Goal: Task Accomplishment & Management: Use online tool/utility

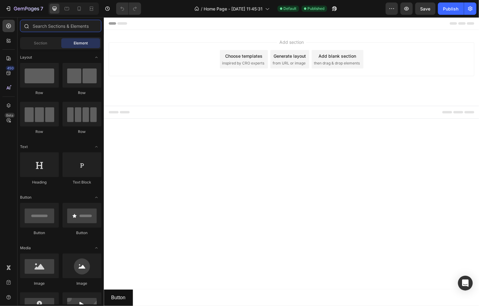
click at [52, 24] on input "text" at bounding box center [60, 26] width 81 height 12
click at [62, 30] on input "text" at bounding box center [60, 26] width 81 height 12
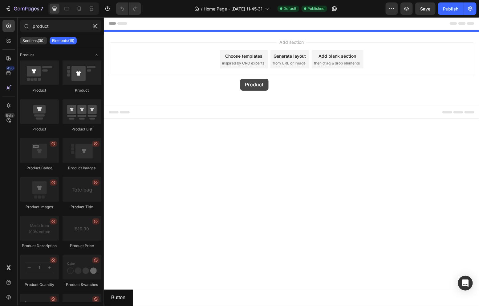
drag, startPoint x: 139, startPoint y: 96, endPoint x: 240, endPoint y: 78, distance: 102.0
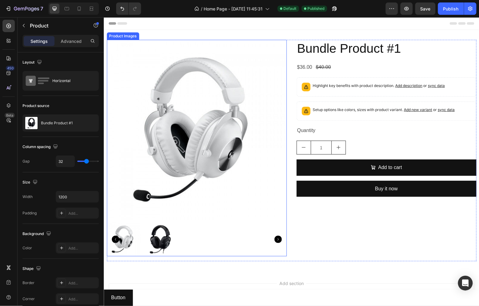
click at [258, 145] on img at bounding box center [197, 129] width 180 height 180
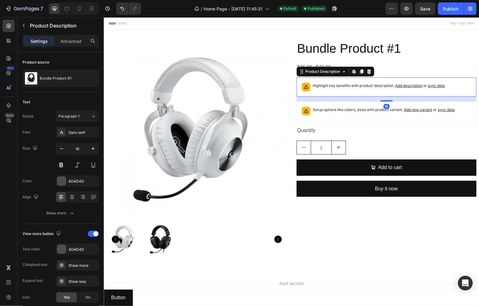
click at [340, 92] on div "Highlight key benefits with product description. Add description or sync data" at bounding box center [386, 87] width 174 height 14
click at [367, 70] on icon at bounding box center [369, 71] width 5 height 5
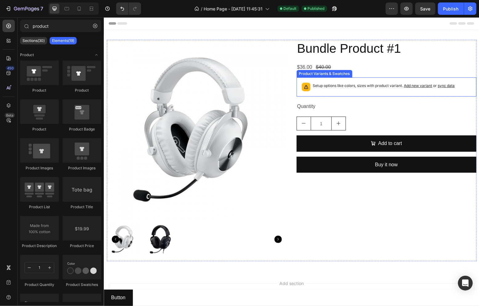
click at [345, 88] on p "Setup options like colors, sizes with product variant. Add new variant or sync …" at bounding box center [384, 85] width 142 height 6
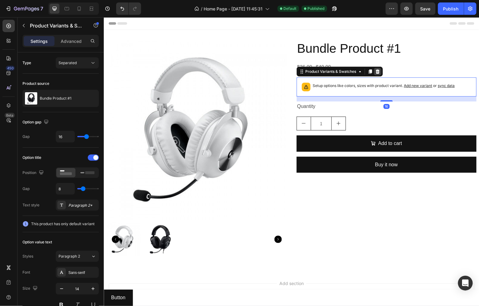
click at [375, 72] on icon at bounding box center [377, 71] width 4 height 4
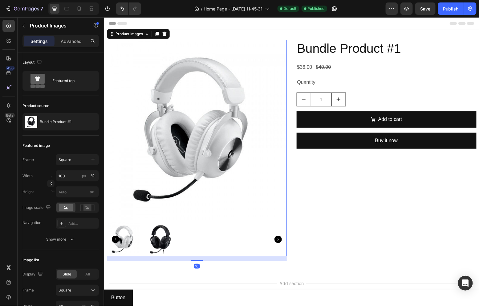
click at [156, 232] on img at bounding box center [160, 239] width 34 height 34
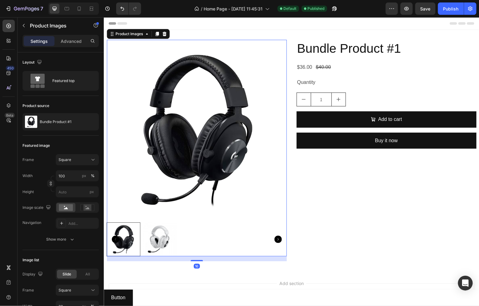
click at [124, 232] on div at bounding box center [123, 239] width 34 height 34
click at [131, 230] on div at bounding box center [124, 239] width 34 height 34
click at [42, 26] on p "Product Images" at bounding box center [56, 25] width 52 height 7
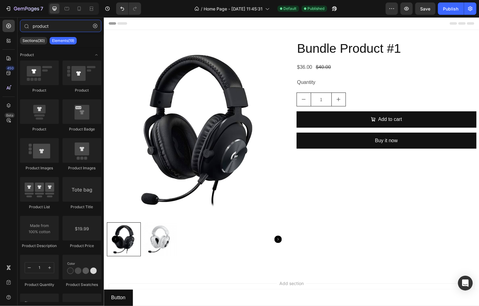
click at [56, 18] on div "product Sections(30) Elements(19) Product Product Product Product Product Badge…" at bounding box center [61, 161] width 86 height 289
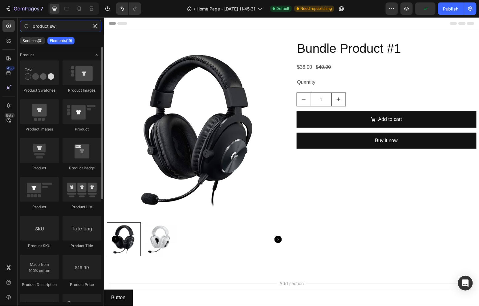
type input "product sw"
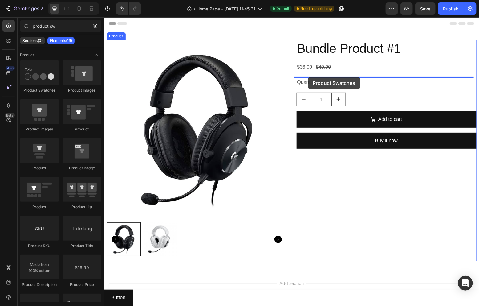
drag, startPoint x: 146, startPoint y: 103, endPoint x: 308, endPoint y: 77, distance: 164.5
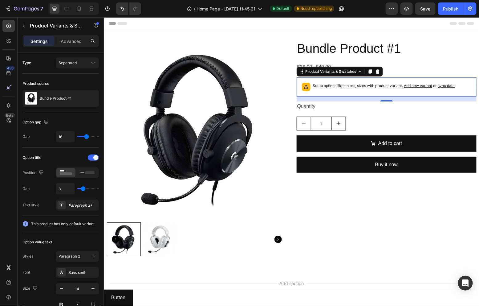
click at [441, 86] on span "sync data" at bounding box center [446, 85] width 17 height 5
click at [90, 99] on icon "button" at bounding box center [92, 98] width 5 height 5
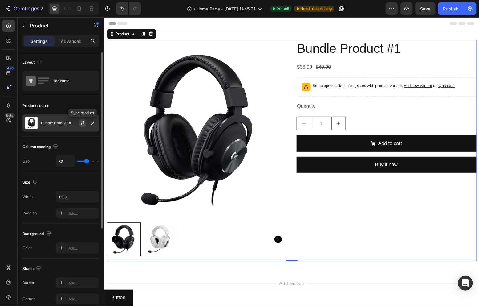
click at [84, 125] on icon "button" at bounding box center [82, 123] width 5 height 5
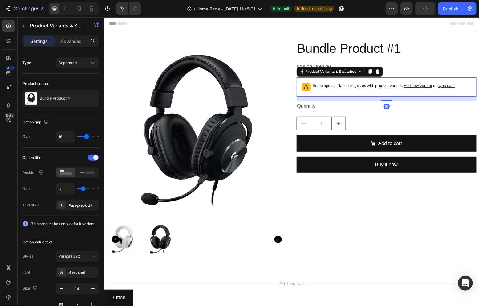
click at [326, 91] on div "Setup options like colors, sizes with product variant. Add new variant or sync …" at bounding box center [386, 87] width 174 height 14
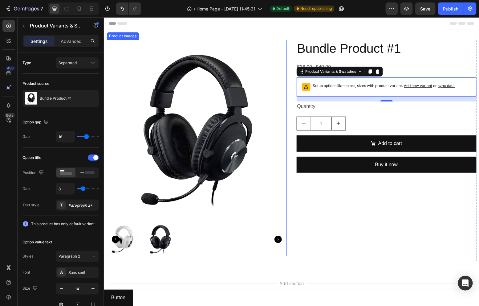
click at [229, 111] on img at bounding box center [197, 129] width 180 height 180
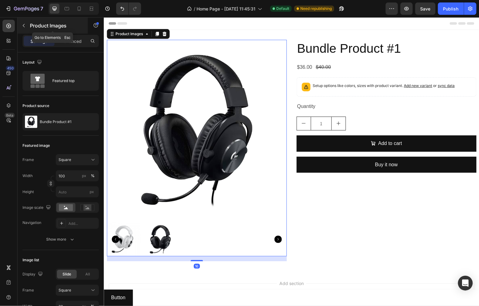
click at [47, 26] on p "Product Images" at bounding box center [56, 25] width 52 height 7
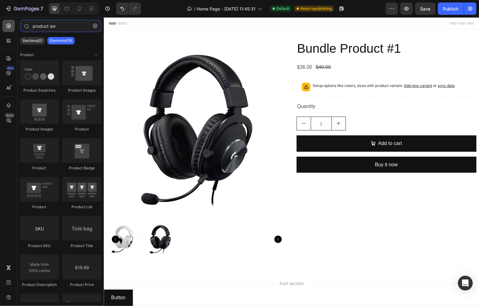
drag, startPoint x: 55, startPoint y: 25, endPoint x: 8, endPoint y: 27, distance: 47.8
click at [9, 27] on div "450 Beta product sw Sections(0) Elements(19) We couldn’t find any matches for “…" at bounding box center [52, 161] width 104 height 289
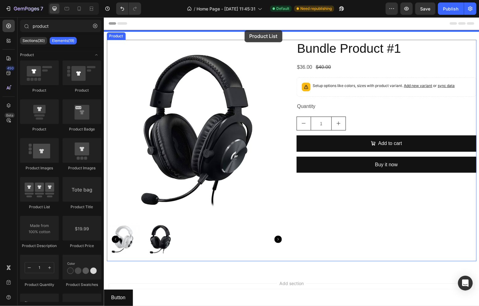
drag, startPoint x: 195, startPoint y: 223, endPoint x: 244, endPoint y: 30, distance: 199.3
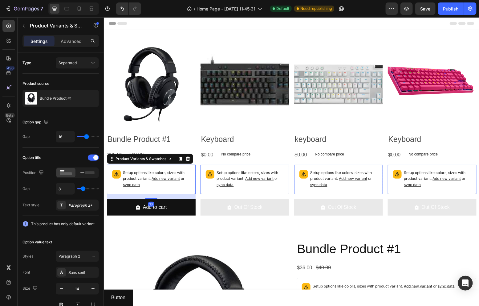
click at [151, 168] on div "Setup options like colors, sizes with product variant. Add new variant or sync …" at bounding box center [150, 179] width 83 height 24
click at [40, 27] on p "Product Variants & Swatches" at bounding box center [56, 25] width 52 height 7
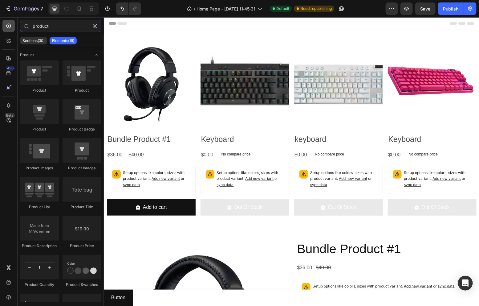
drag, startPoint x: 47, startPoint y: 26, endPoint x: 14, endPoint y: 27, distance: 32.7
click at [14, 27] on div "450 Beta product Sections(30) Elements(19) Product Product Product Product Prod…" at bounding box center [52, 161] width 104 height 289
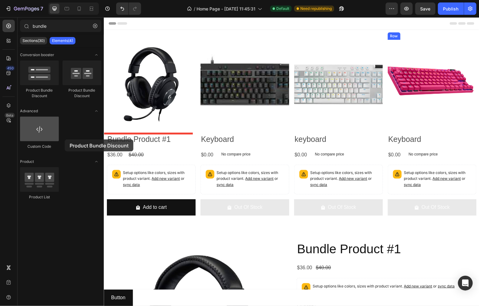
drag, startPoint x: 101, startPoint y: 95, endPoint x: 47, endPoint y: 140, distance: 70.5
click at [43, 141] on div "Conversion booster Product Bundle Discount Product Bundle Discount Advanced Cus…" at bounding box center [61, 130] width 86 height 166
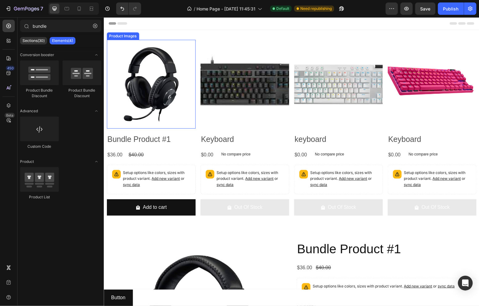
click at [174, 63] on img at bounding box center [151, 83] width 89 height 89
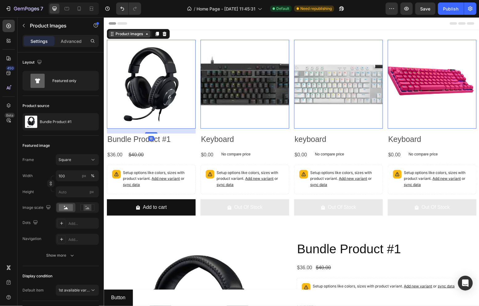
click at [125, 34] on div "Product Images" at bounding box center [129, 34] width 30 height 6
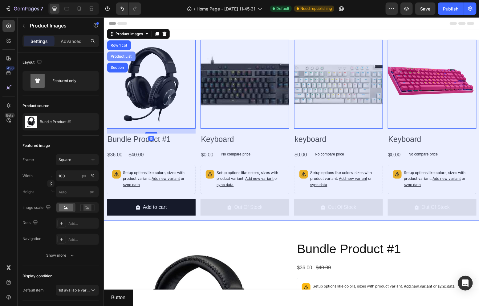
click at [117, 56] on div "Product List" at bounding box center [120, 56] width 23 height 4
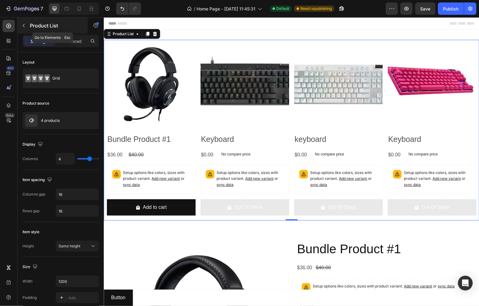
click at [23, 23] on icon "button" at bounding box center [23, 25] width 5 height 5
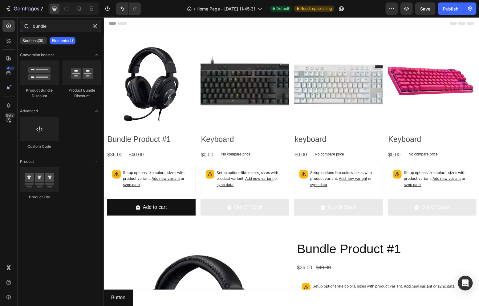
drag, startPoint x: 60, startPoint y: 25, endPoint x: 23, endPoint y: 24, distance: 36.7
click at [23, 24] on div "bundle" at bounding box center [61, 27] width 86 height 15
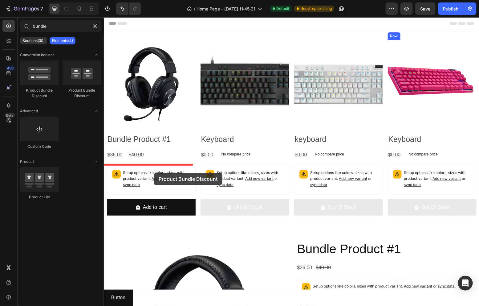
drag, startPoint x: 151, startPoint y: 96, endPoint x: 154, endPoint y: 173, distance: 77.1
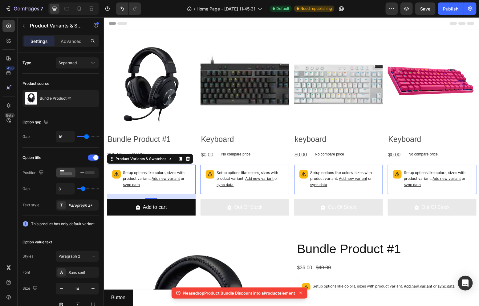
click at [154, 173] on p "Setup options like colors, sizes with product variant. Add new variant or sync …" at bounding box center [156, 179] width 67 height 18
click at [186, 159] on icon at bounding box center [188, 158] width 4 height 4
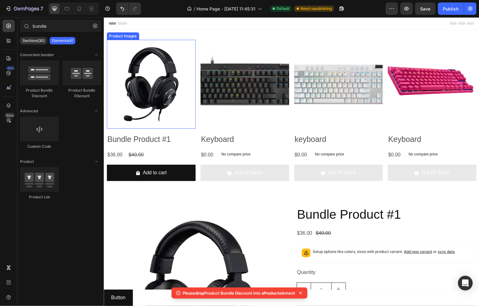
click at [137, 45] on img at bounding box center [151, 83] width 89 height 89
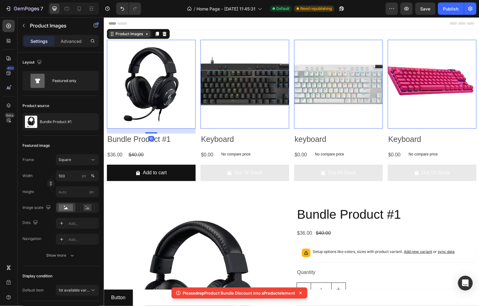
click at [125, 31] on div "Product Images" at bounding box center [129, 34] width 30 height 6
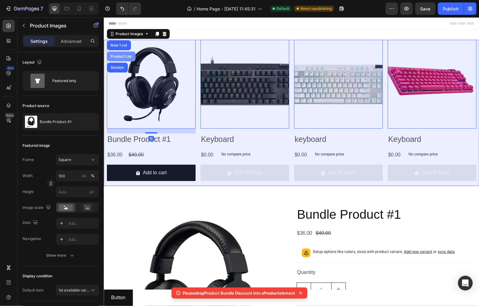
click at [121, 56] on div "Product List" at bounding box center [120, 56] width 23 height 4
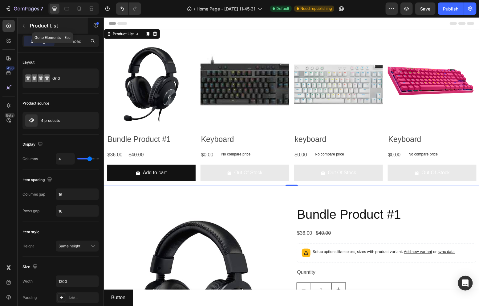
click at [25, 26] on icon "button" at bounding box center [23, 25] width 5 height 5
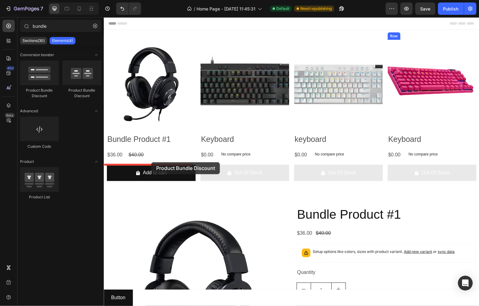
drag, startPoint x: 196, startPoint y: 92, endPoint x: 151, endPoint y: 162, distance: 82.9
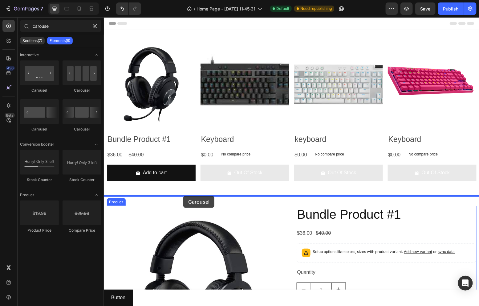
drag, startPoint x: 185, startPoint y: 100, endPoint x: 183, endPoint y: 196, distance: 96.2
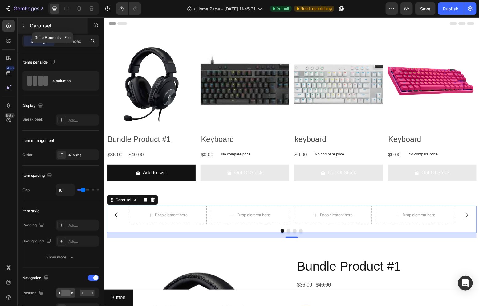
click at [44, 25] on p "Carousel" at bounding box center [56, 25] width 52 height 7
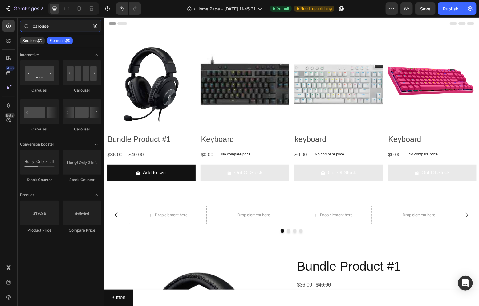
drag, startPoint x: 68, startPoint y: 27, endPoint x: -7, endPoint y: 28, distance: 74.9
click at [0, 0] on html "7 Version history / Home Page - [DATE] 11:45:31 Default Need republishing Previ…" at bounding box center [239, 0] width 479 height 0
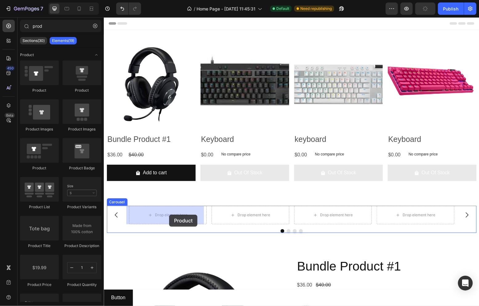
drag, startPoint x: 203, startPoint y: 115, endPoint x: 169, endPoint y: 214, distance: 104.2
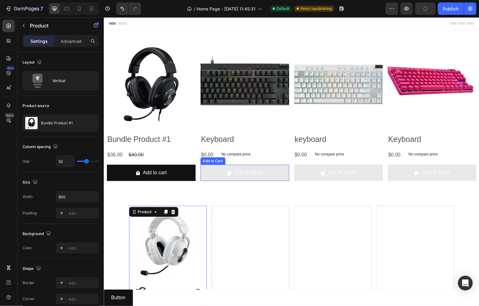
scroll to position [253, 0]
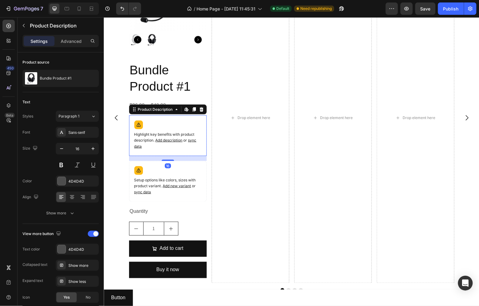
click at [158, 149] on p "Highlight key benefits with product description. Add description or sync data" at bounding box center [167, 140] width 67 height 18
click at [200, 109] on icon at bounding box center [201, 109] width 4 height 4
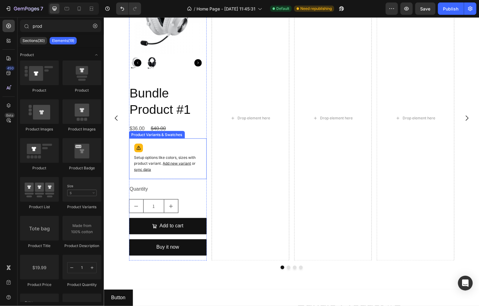
click at [162, 145] on div "Setup options like colors, sizes with product variant. Add new variant or sync …" at bounding box center [168, 158] width 72 height 35
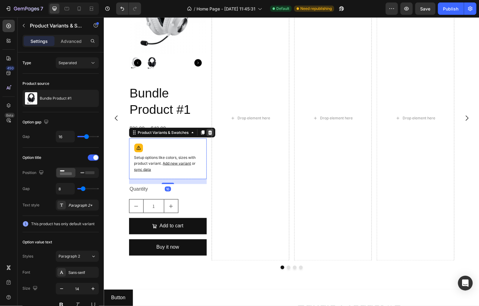
click at [206, 132] on div at bounding box center [209, 132] width 7 height 7
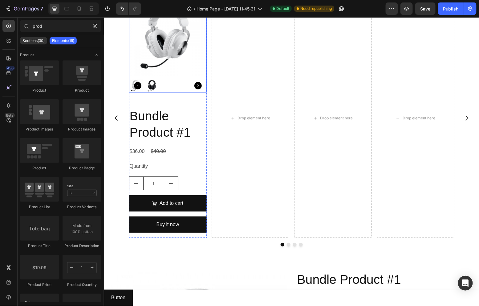
click at [167, 77] on div at bounding box center [168, 45] width 78 height 94
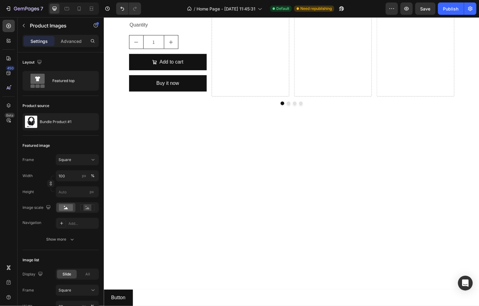
scroll to position [0, 0]
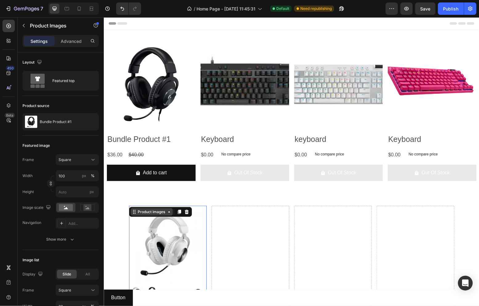
click at [158, 212] on div "Product Images" at bounding box center [152, 212] width 30 height 6
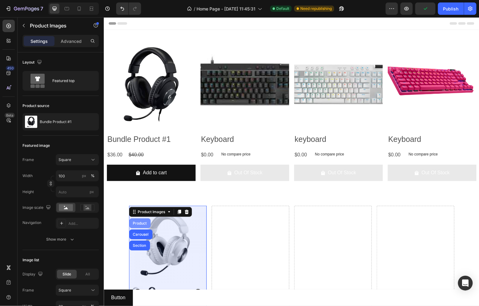
click at [138, 223] on div "Product" at bounding box center [140, 223] width 16 height 4
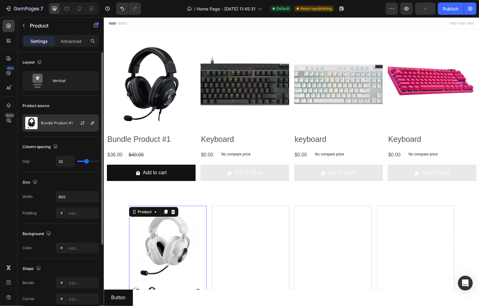
click at [67, 125] on div "Bundle Product #1" at bounding box center [61, 122] width 76 height 17
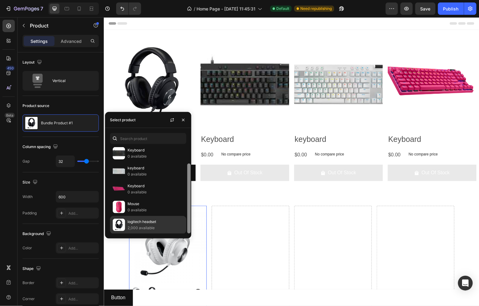
scroll to position [20, 0]
drag, startPoint x: 292, startPoint y: 220, endPoint x: 183, endPoint y: 238, distance: 110.5
click at [149, 227] on p "2,000 available" at bounding box center [156, 227] width 56 height 6
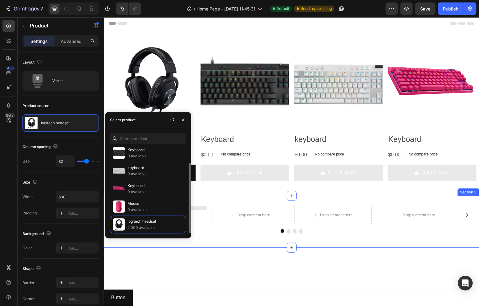
click at [226, 198] on div "Drop element here Drop element here Drop element here Carousel Section 3" at bounding box center [292, 221] width 376 height 52
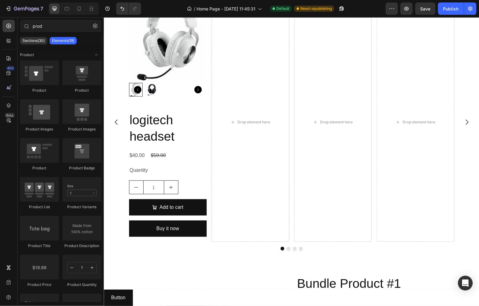
scroll to position [193, 0]
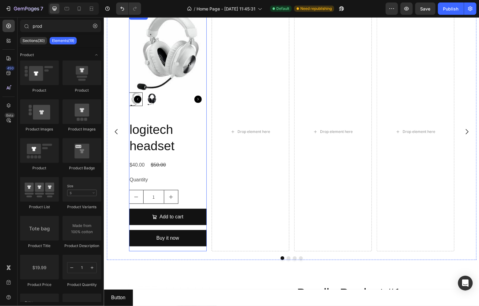
click at [150, 101] on img at bounding box center [152, 99] width 14 height 14
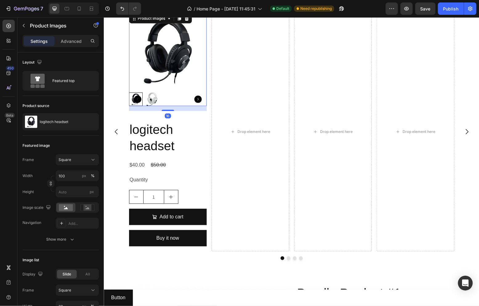
click at [146, 100] on img at bounding box center [152, 99] width 14 height 14
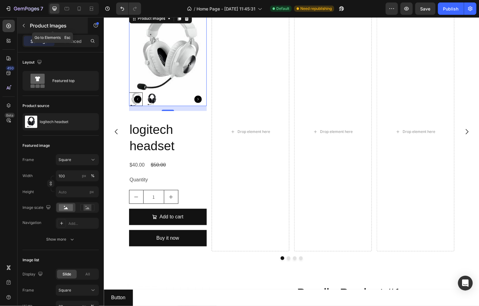
click at [39, 26] on p "Product Images" at bounding box center [56, 25] width 52 height 7
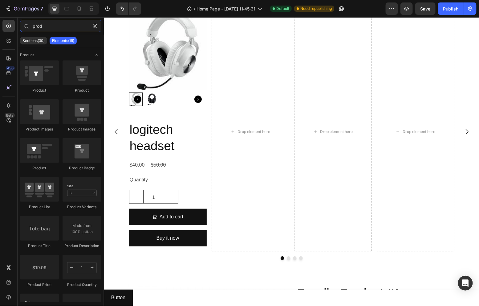
drag, startPoint x: 50, startPoint y: 27, endPoint x: 0, endPoint y: 28, distance: 50.0
click at [9, 29] on div "450 Beta prod Sections(30) Elements(19) Product Product Product Product Images …" at bounding box center [52, 161] width 104 height 289
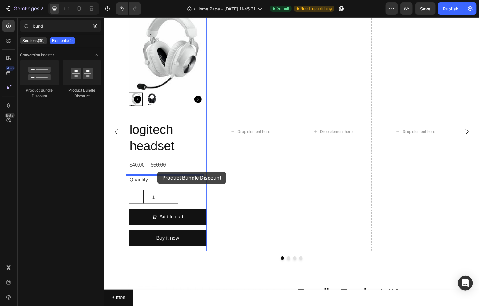
drag, startPoint x: 187, startPoint y: 95, endPoint x: 157, endPoint y: 171, distance: 82.0
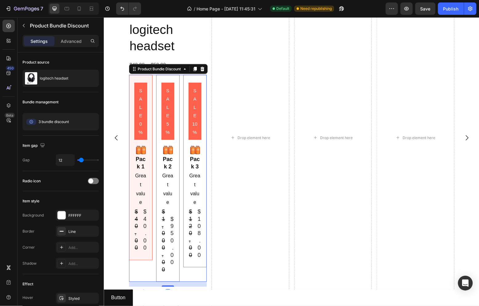
scroll to position [299, 0]
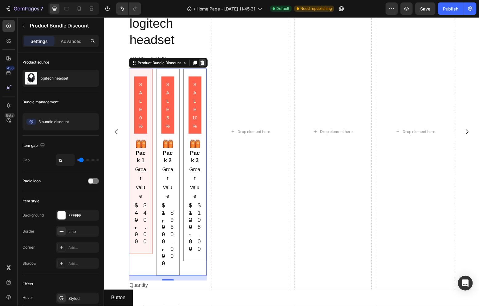
click at [199, 62] on div at bounding box center [202, 62] width 7 height 7
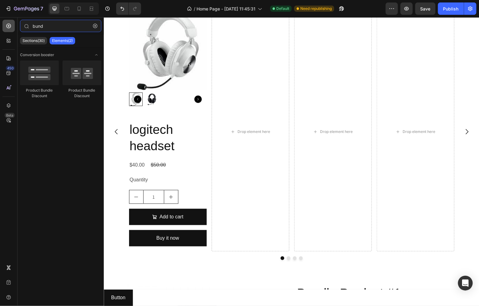
drag, startPoint x: 57, startPoint y: 23, endPoint x: 13, endPoint y: 25, distance: 44.1
click at [13, 25] on div "450 Beta bund Sections(30) Elements(2) Conversion booster Product Bundle Discou…" at bounding box center [52, 161] width 104 height 289
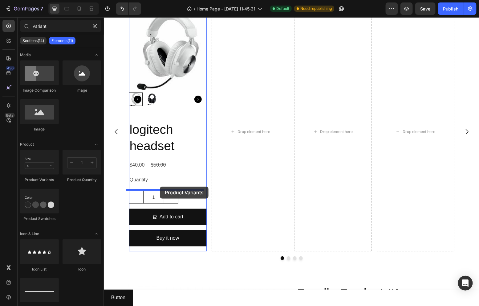
drag, startPoint x: 151, startPoint y: 174, endPoint x: 160, endPoint y: 186, distance: 14.7
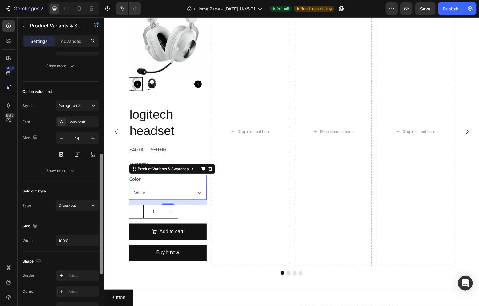
scroll to position [235, 0]
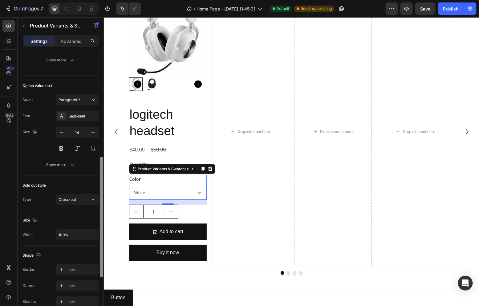
drag, startPoint x: 103, startPoint y: 177, endPoint x: 100, endPoint y: 295, distance: 117.5
click at [100, 295] on div at bounding box center [101, 187] width 5 height 271
click at [76, 199] on span "Cross-out" at bounding box center [68, 199] width 18 height 5
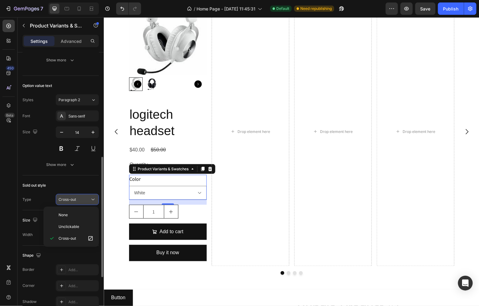
click at [76, 199] on span "Cross-out" at bounding box center [68, 199] width 18 height 5
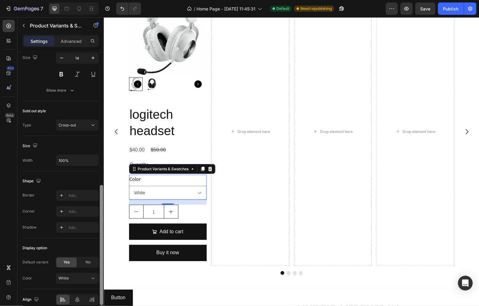
scroll to position [311, 0]
drag, startPoint x: 100, startPoint y: 223, endPoint x: 101, endPoint y: 256, distance: 33.6
click at [101, 256] on div at bounding box center [101, 244] width 3 height 120
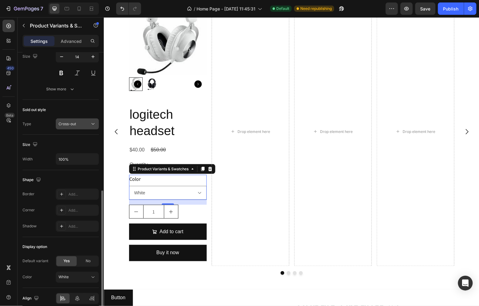
click at [69, 123] on span "Cross-out" at bounding box center [68, 123] width 18 height 5
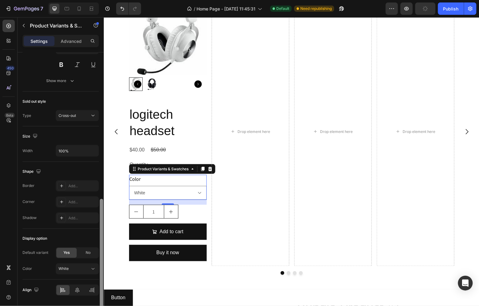
scroll to position [339, 0]
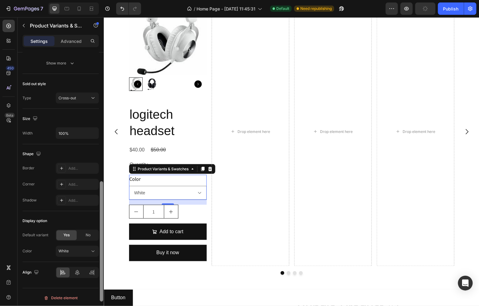
drag, startPoint x: 101, startPoint y: 213, endPoint x: 99, endPoint y: 233, distance: 20.7
click at [102, 227] on div at bounding box center [101, 241] width 3 height 120
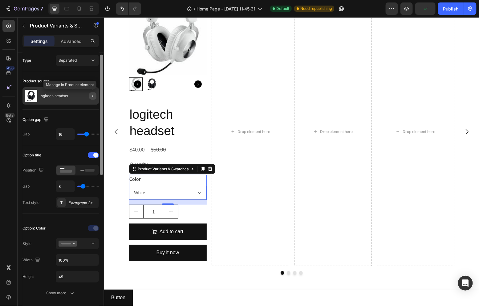
scroll to position [0, 0]
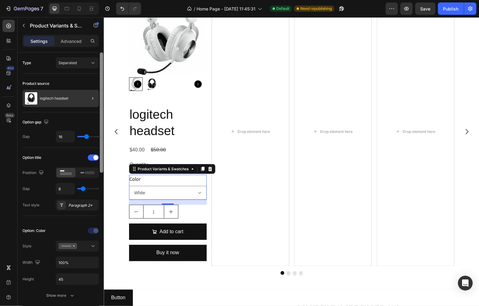
drag, startPoint x: 101, startPoint y: 247, endPoint x: 96, endPoint y: 91, distance: 156.7
click at [96, 91] on div "Type Separated Product source logitech headset Option gap Gap 16 Option title P…" at bounding box center [61, 187] width 86 height 271
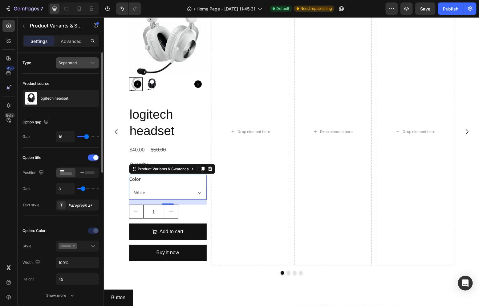
click at [77, 62] on div "Separated" at bounding box center [74, 63] width 31 height 6
drag, startPoint x: 102, startPoint y: 85, endPoint x: 99, endPoint y: 67, distance: 17.8
click at [99, 67] on div at bounding box center [101, 187] width 5 height 271
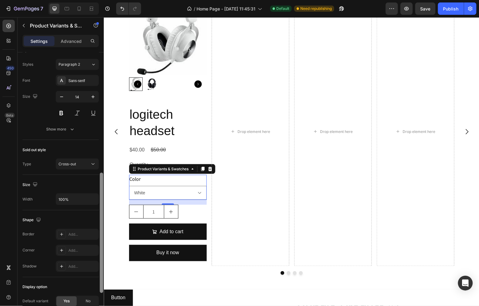
drag, startPoint x: 103, startPoint y: 163, endPoint x: 102, endPoint y: 192, distance: 29.0
click at [102, 192] on div at bounding box center [101, 187] width 5 height 271
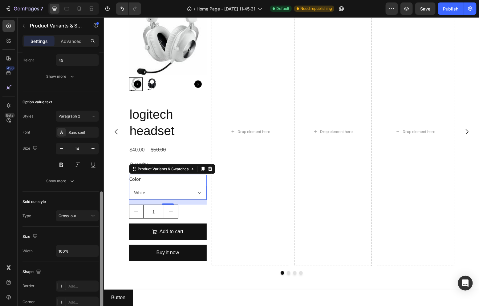
scroll to position [181, 0]
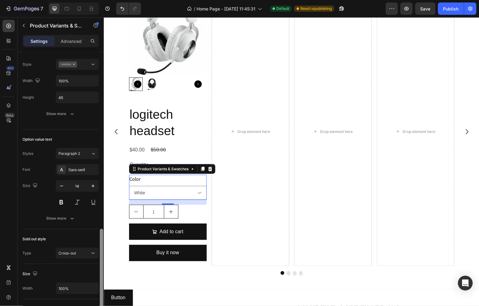
drag, startPoint x: 204, startPoint y: 211, endPoint x: 121, endPoint y: 151, distance: 103.3
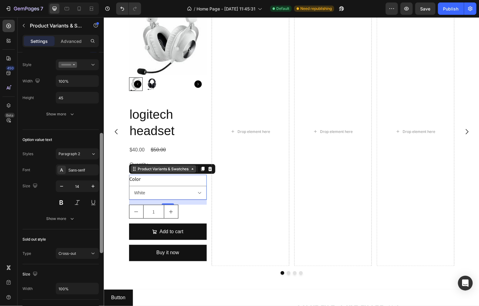
click at [150, 168] on div "Product Variants & Swatches" at bounding box center [163, 169] width 53 height 6
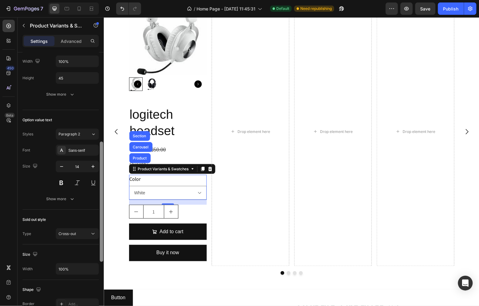
click at [102, 163] on div at bounding box center [101, 201] width 3 height 120
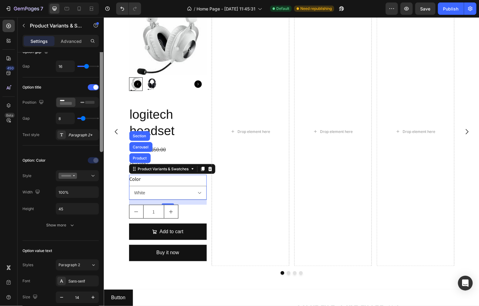
scroll to position [0, 0]
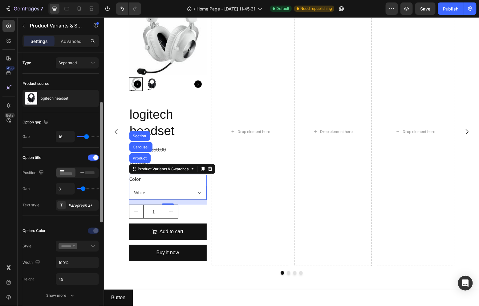
drag, startPoint x: 101, startPoint y: 161, endPoint x: 104, endPoint y: 63, distance: 98.7
click at [103, 87] on div at bounding box center [101, 222] width 5 height 271
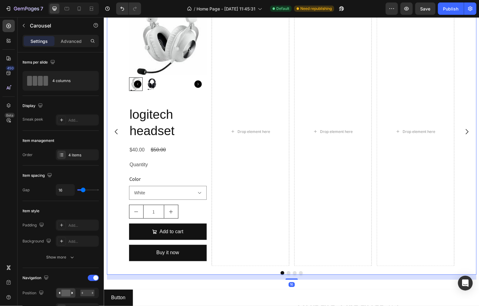
click at [121, 186] on div "Product Images logitech headset Product Title $40.00 Product Price Product Pric…" at bounding box center [292, 131] width 370 height 269
click at [162, 179] on div "Color White Black Red" at bounding box center [168, 186] width 78 height 25
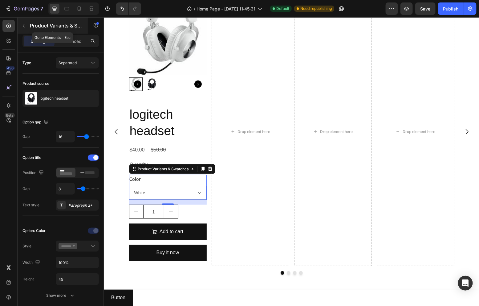
click at [30, 28] on p "Product Variants & Swatches" at bounding box center [56, 25] width 52 height 7
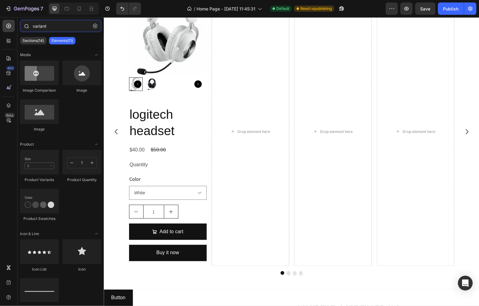
drag, startPoint x: 46, startPoint y: 25, endPoint x: 24, endPoint y: 25, distance: 22.5
click at [23, 29] on div "variant" at bounding box center [61, 27] width 86 height 15
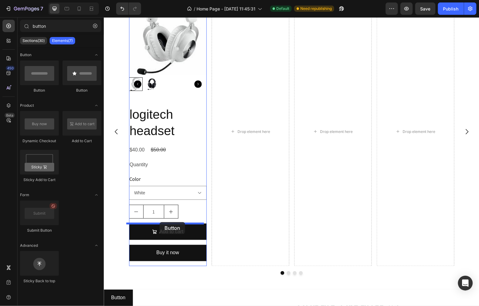
drag, startPoint x: 144, startPoint y: 99, endPoint x: 159, endPoint y: 222, distance: 124.0
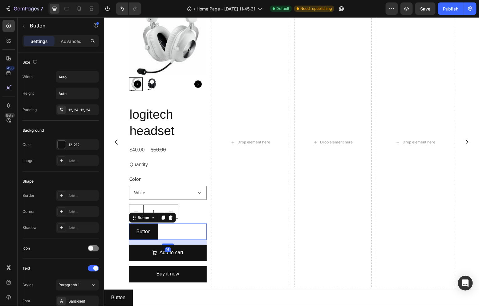
scroll to position [219, 0]
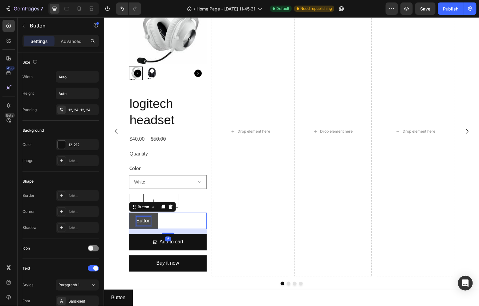
click at [142, 223] on p "Button" at bounding box center [143, 220] width 14 height 9
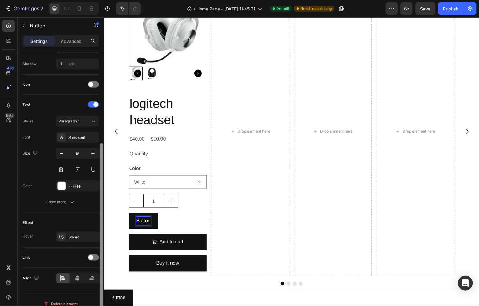
scroll to position [171, 0]
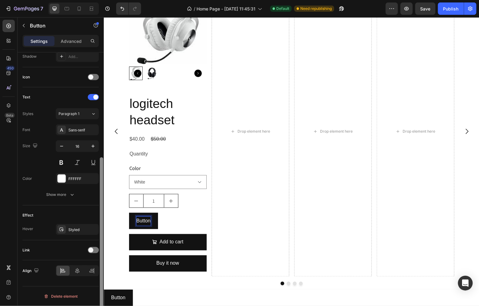
drag, startPoint x: 101, startPoint y: 181, endPoint x: 99, endPoint y: 291, distance: 109.8
click at [99, 291] on div at bounding box center [101, 187] width 5 height 271
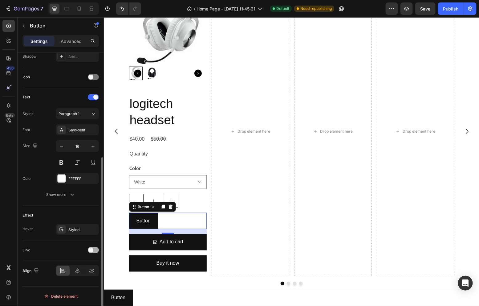
click at [92, 249] on span at bounding box center [90, 250] width 5 height 5
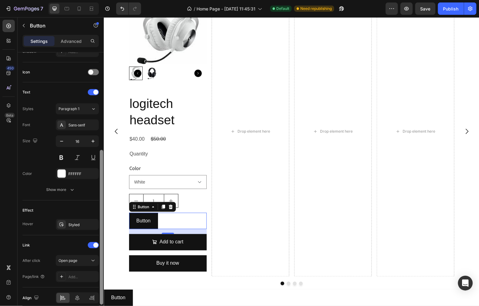
scroll to position [187, 0]
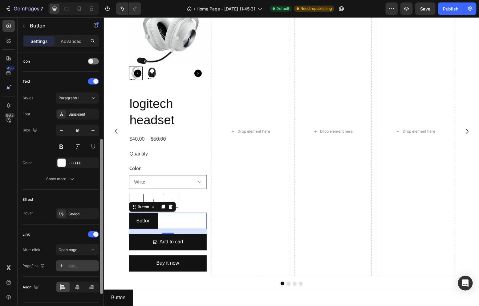
drag, startPoint x: 102, startPoint y: 259, endPoint x: 93, endPoint y: 266, distance: 11.5
click at [101, 268] on div at bounding box center [101, 216] width 3 height 155
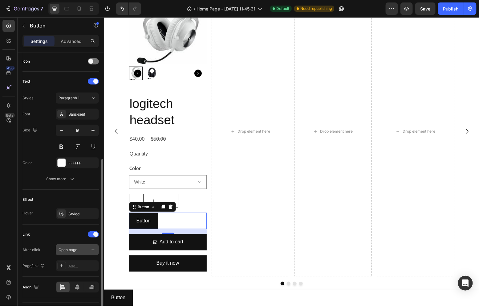
click at [80, 255] on button "Open page" at bounding box center [77, 249] width 43 height 11
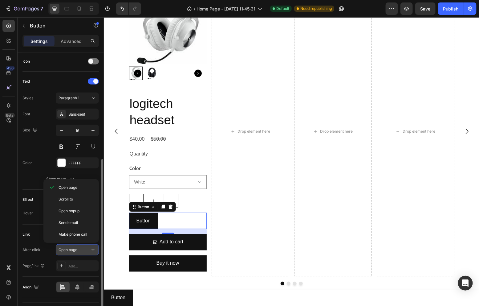
click at [79, 251] on div "Open page" at bounding box center [74, 250] width 31 height 6
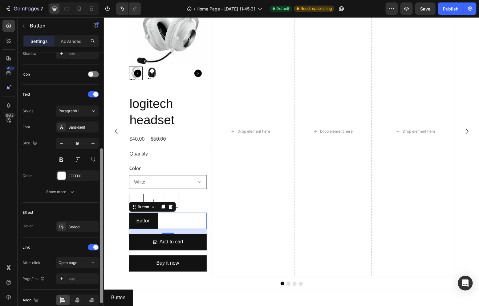
drag, startPoint x: 100, startPoint y: 251, endPoint x: 100, endPoint y: 241, distance: 9.9
click at [100, 242] on div at bounding box center [101, 225] width 3 height 155
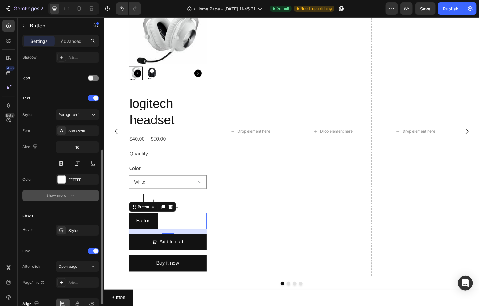
click at [59, 196] on div "Show more" at bounding box center [61, 195] width 29 height 6
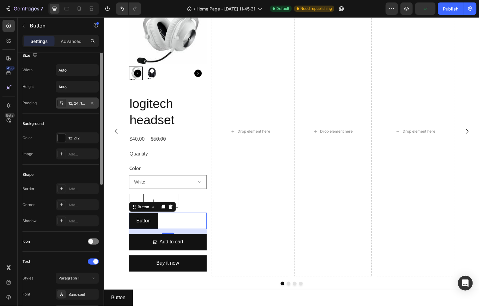
scroll to position [0, 0]
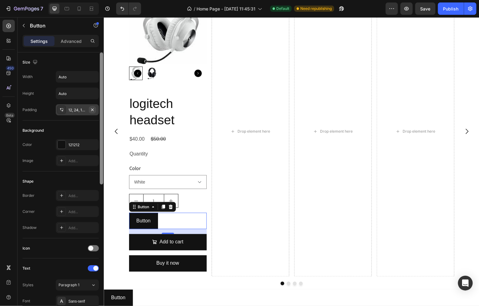
drag, startPoint x: 103, startPoint y: 217, endPoint x: 90, endPoint y: 107, distance: 110.1
click at [90, 107] on div "Size Width Auto Height Auto Padding 12, 24, 12, 24 Background Color 121212 Imag…" at bounding box center [61, 187] width 86 height 271
click at [151, 74] on img at bounding box center [152, 73] width 14 height 14
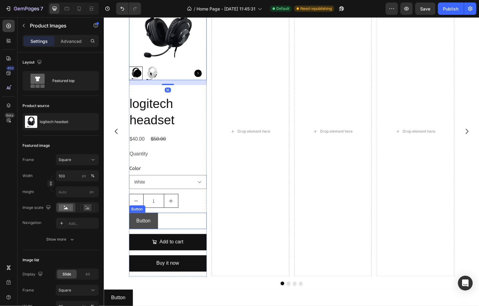
click at [149, 223] on button "Button" at bounding box center [143, 220] width 29 height 16
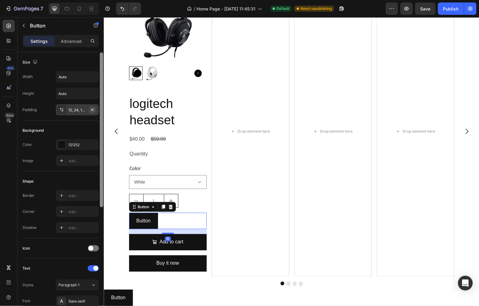
drag, startPoint x: 102, startPoint y: 176, endPoint x: 90, endPoint y: 110, distance: 67.4
click at [100, 154] on div at bounding box center [101, 129] width 3 height 155
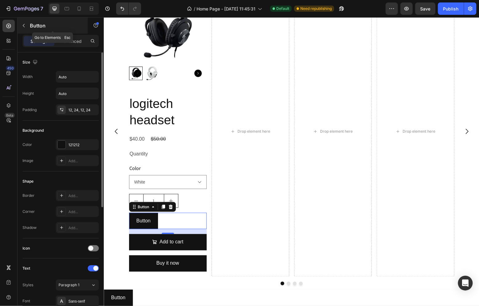
click at [23, 22] on button "button" at bounding box center [24, 26] width 10 height 10
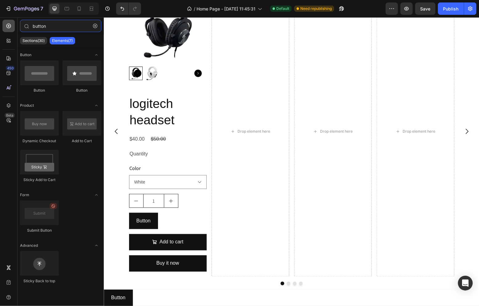
drag, startPoint x: 53, startPoint y: 26, endPoint x: 8, endPoint y: 27, distance: 45.3
click at [8, 27] on div "450 Beta button Sections(30) Elements(7) Button Button Button Product Dynamic C…" at bounding box center [52, 161] width 104 height 289
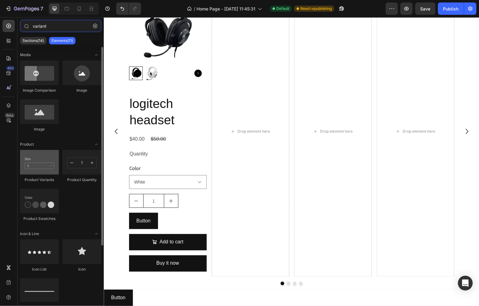
type input "variant"
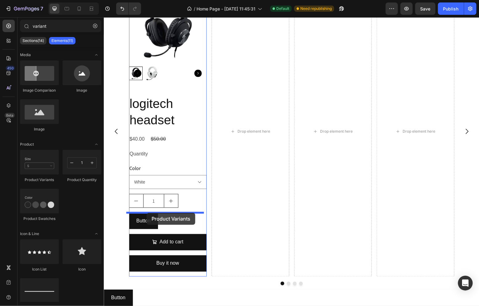
drag, startPoint x: 148, startPoint y: 183, endPoint x: 146, endPoint y: 212, distance: 29.0
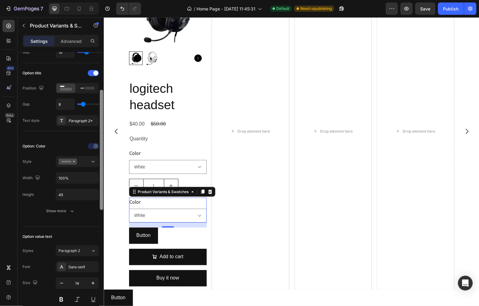
scroll to position [18, 0]
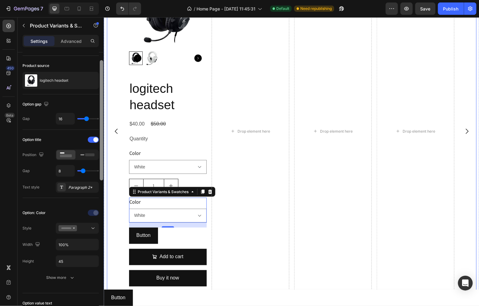
drag, startPoint x: 102, startPoint y: 129, endPoint x: 91, endPoint y: 70, distance: 60.3
click at [103, 100] on div at bounding box center [101, 120] width 3 height 120
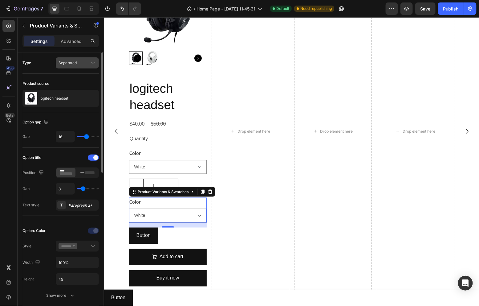
click at [75, 65] on span "Separated" at bounding box center [68, 63] width 18 height 6
click at [72, 87] on span "Combine" at bounding box center [67, 90] width 16 height 6
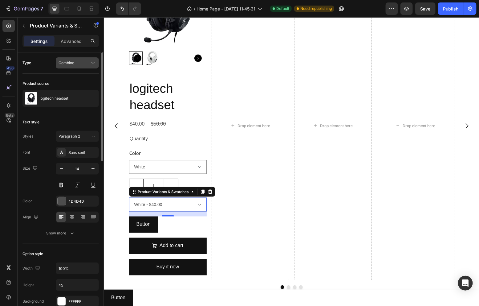
scroll to position [228, 0]
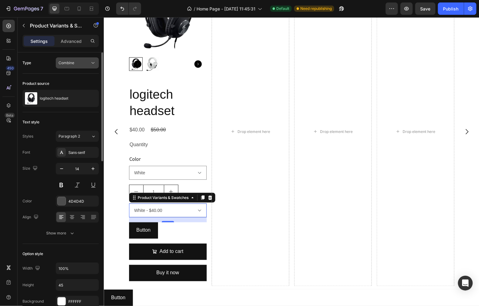
click at [77, 65] on div "Combine" at bounding box center [74, 63] width 31 height 6
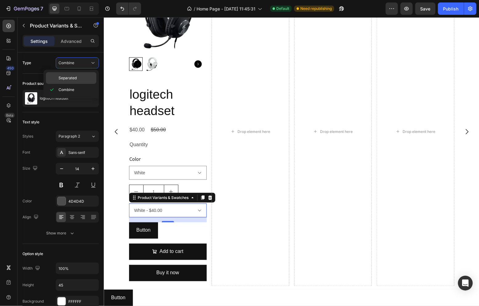
click at [72, 74] on div "Separated" at bounding box center [71, 78] width 51 height 12
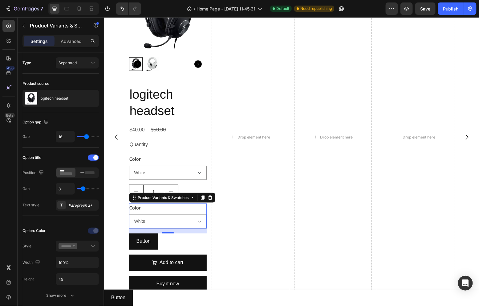
scroll to position [234, 0]
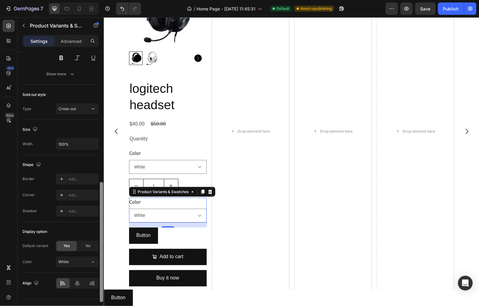
drag, startPoint x: 101, startPoint y: 99, endPoint x: 95, endPoint y: 226, distance: 127.1
click at [97, 245] on div "Type Separated Product source logitech headset Option gap Gap 16 Option title P…" at bounding box center [61, 187] width 86 height 271
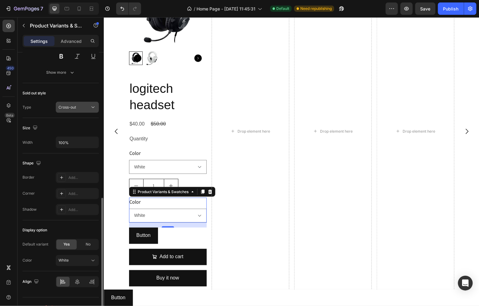
click at [79, 105] on div "Cross-out" at bounding box center [74, 108] width 31 height 6
click at [78, 105] on div "Cross-out" at bounding box center [74, 108] width 31 height 6
click at [76, 107] on div "Cross-out" at bounding box center [74, 108] width 31 height 6
click at [75, 106] on span "Cross-out" at bounding box center [68, 107] width 18 height 5
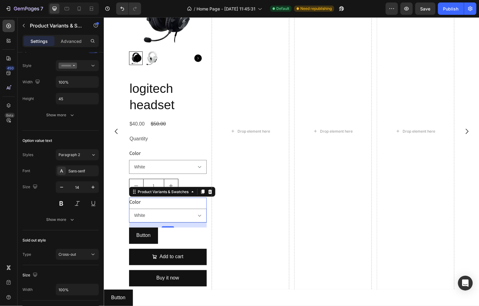
scroll to position [339, 0]
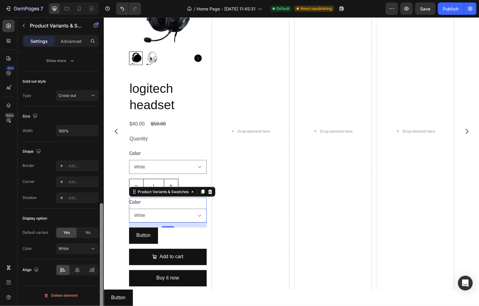
drag, startPoint x: 100, startPoint y: 218, endPoint x: 102, endPoint y: 266, distance: 48.4
click at [102, 266] on div at bounding box center [101, 263] width 3 height 120
click at [76, 248] on div "White" at bounding box center [74, 249] width 30 height 6
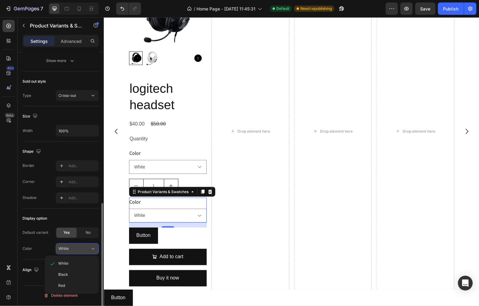
click at [75, 250] on div "White" at bounding box center [74, 249] width 30 height 6
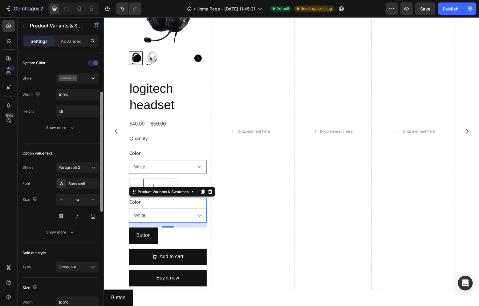
scroll to position [71, 0]
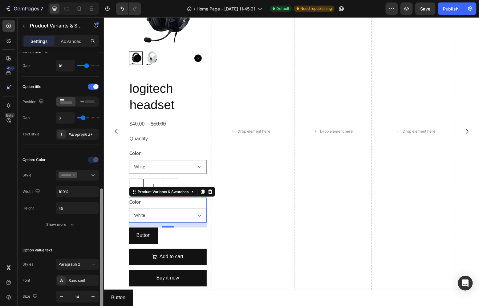
drag, startPoint x: 100, startPoint y: 233, endPoint x: 103, endPoint y: 75, distance: 158.2
click at [99, 82] on div "Type Separated Product source logitech headset Option gap Gap 16 Option title P…" at bounding box center [61, 187] width 86 height 271
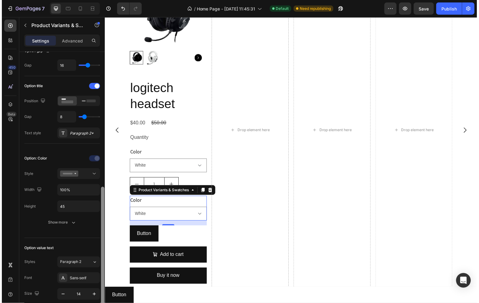
scroll to position [0, 0]
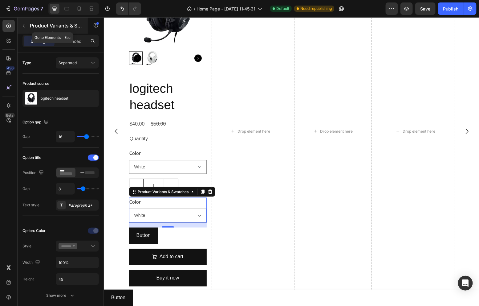
click at [37, 26] on p "Product Variants & Swatches" at bounding box center [56, 25] width 52 height 7
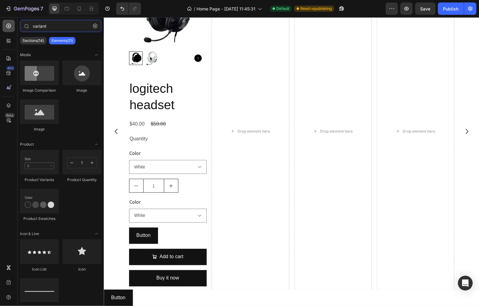
drag, startPoint x: 55, startPoint y: 27, endPoint x: 14, endPoint y: 27, distance: 40.7
click at [16, 27] on div "450 Beta variant Sections(14) Elements(11) Media Image Comparison Image Image P…" at bounding box center [52, 161] width 104 height 289
click at [7, 58] on icon at bounding box center [8, 58] width 4 height 4
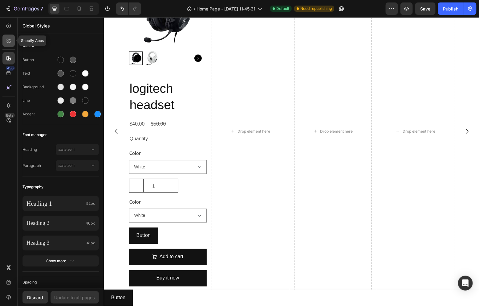
click at [8, 43] on icon at bounding box center [9, 41] width 6 height 6
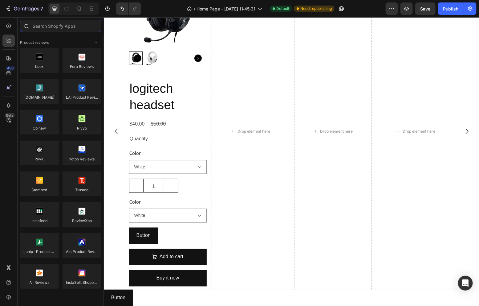
click at [57, 26] on input "text" at bounding box center [60, 26] width 81 height 12
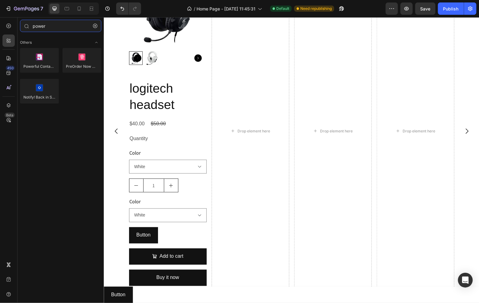
drag, startPoint x: 55, startPoint y: 30, endPoint x: 2, endPoint y: 26, distance: 54.1
click at [7, 27] on div "450 Beta power Sections(4) Elements(1) Others Powerful Contact Form Builder Pre…" at bounding box center [52, 160] width 104 height 286
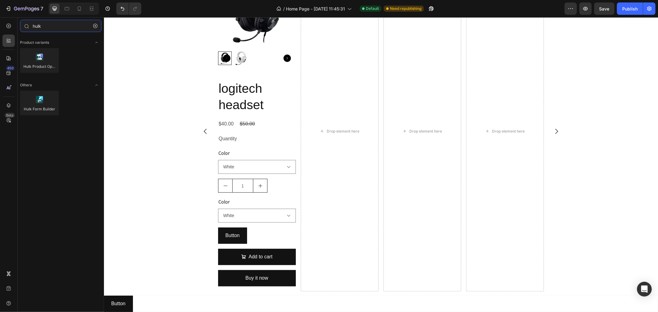
drag, startPoint x: 55, startPoint y: 25, endPoint x: 0, endPoint y: 20, distance: 55.1
click at [0, 24] on div "450 Beta hulk Sections(0) Elements(0) We couldn’t find any matches for “hulk” S…" at bounding box center [52, 164] width 104 height 295
type input "[PERSON_NAME]"
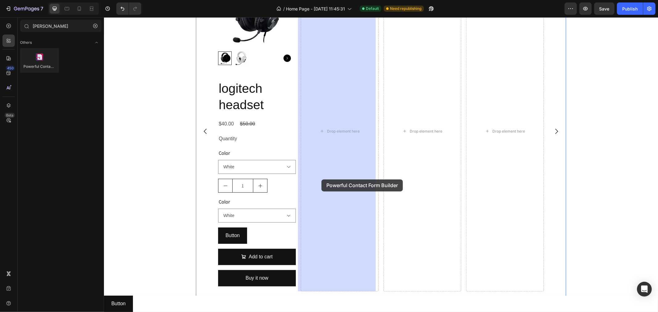
drag, startPoint x: 148, startPoint y: 79, endPoint x: 321, endPoint y: 179, distance: 200.1
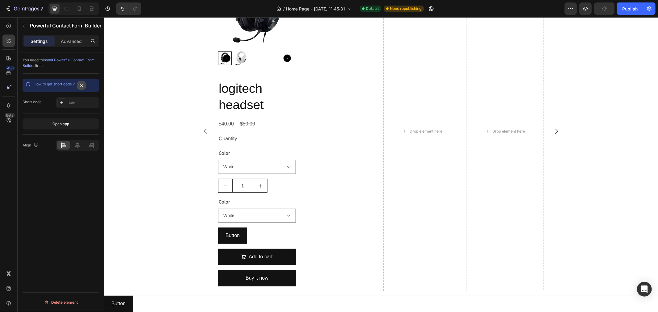
click at [80, 85] on icon "button" at bounding box center [81, 85] width 5 height 5
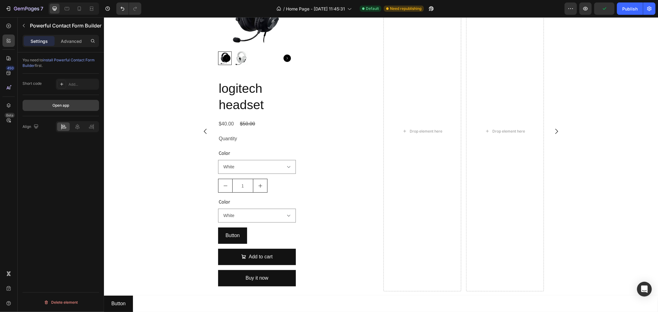
click at [69, 105] on div "Open app" at bounding box center [60, 106] width 17 height 6
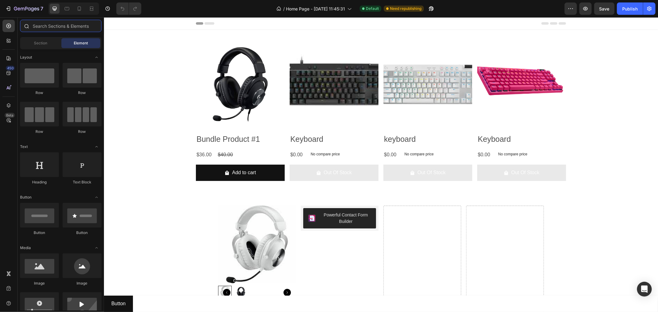
click at [52, 28] on input "text" at bounding box center [60, 26] width 81 height 12
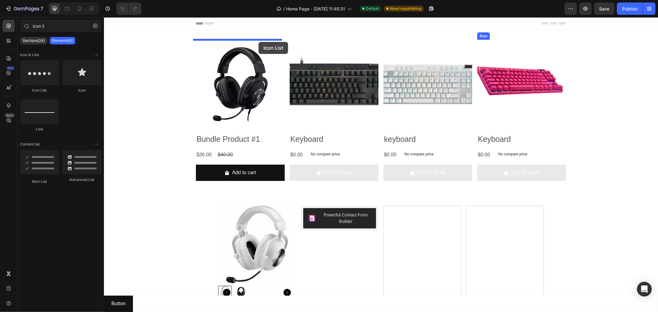
drag, startPoint x: 145, startPoint y: 101, endPoint x: 258, endPoint y: 41, distance: 127.7
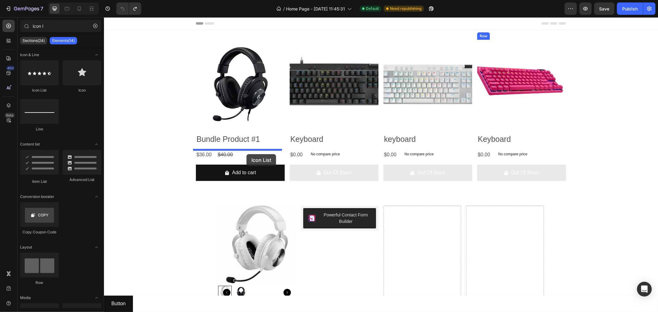
drag, startPoint x: 141, startPoint y: 93, endPoint x: 246, endPoint y: 154, distance: 120.8
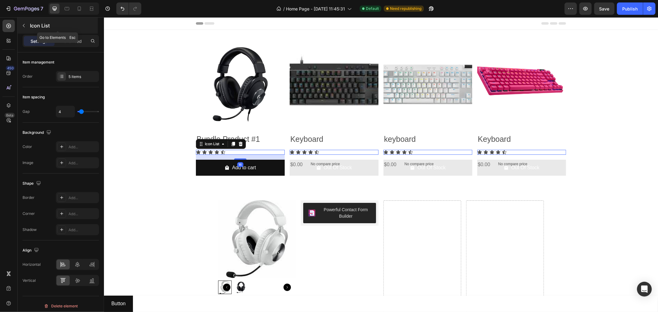
click at [24, 25] on icon "button" at bounding box center [23, 25] width 5 height 5
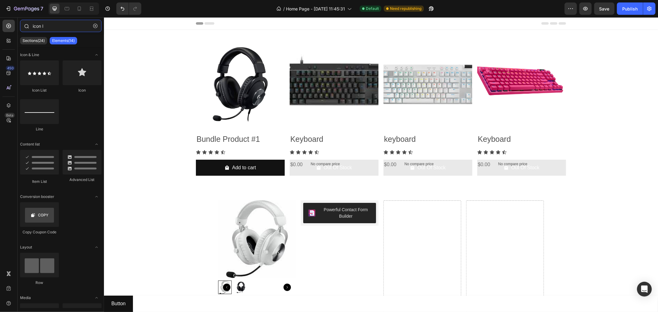
drag, startPoint x: 66, startPoint y: 28, endPoint x: 23, endPoint y: 30, distance: 42.9
click at [2, 28] on div "450 Beta icon l Sections(24) Elements(14) Icon & Line Icon List Icon Line Conte…" at bounding box center [52, 164] width 104 height 295
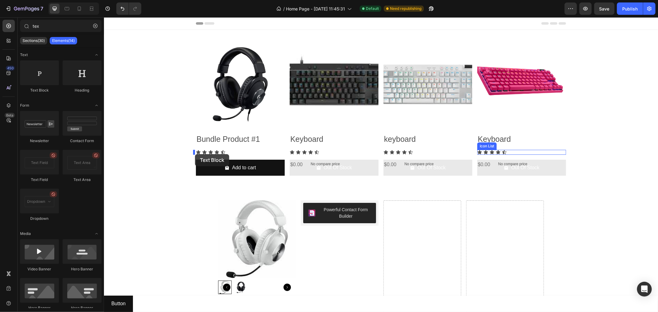
drag, startPoint x: 156, startPoint y: 98, endPoint x: 195, endPoint y: 154, distance: 67.4
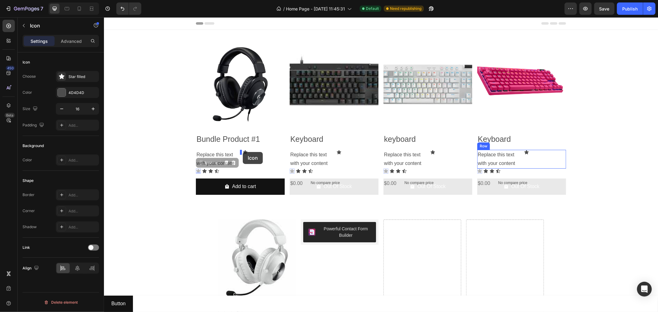
drag, startPoint x: 197, startPoint y: 162, endPoint x: 242, endPoint y: 152, distance: 46.9
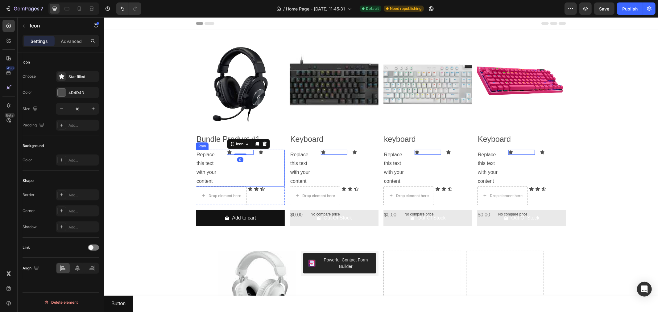
click at [250, 170] on div "Replace this text with your content Text Block Icon 0 Icon Row" at bounding box center [239, 168] width 89 height 37
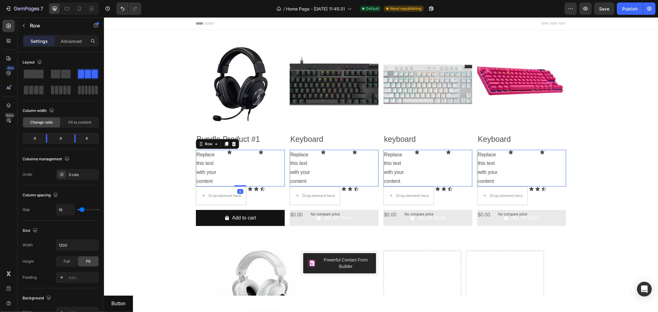
click at [150, 186] on div "Product Images Bundle Product #1 Product Title Replace this text with your cont…" at bounding box center [381, 134] width 554 height 191
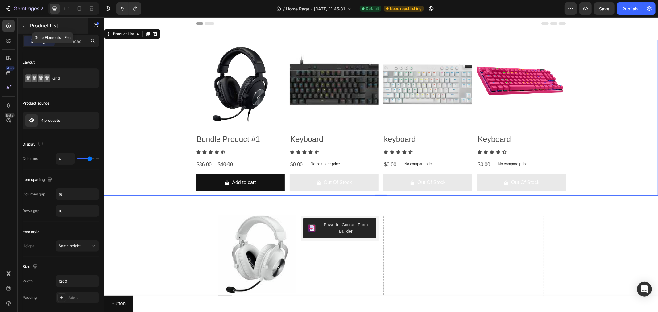
click at [22, 23] on icon "button" at bounding box center [23, 25] width 5 height 5
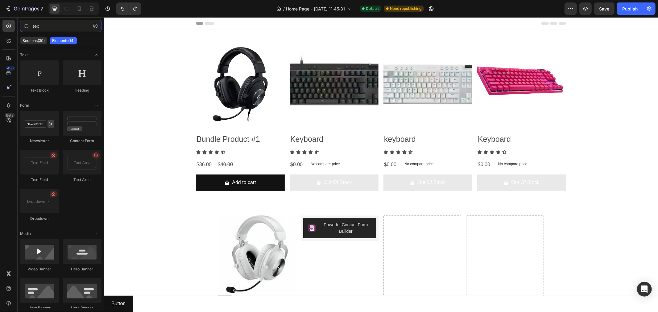
drag, startPoint x: 35, startPoint y: 27, endPoint x: 0, endPoint y: 27, distance: 34.2
click at [0, 28] on div "450 Beta tex Sections(30) Elements(14) Text Text Block Heading Form Newsletter …" at bounding box center [52, 164] width 104 height 295
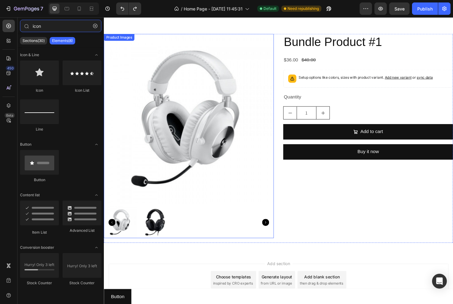
scroll to position [562, 0]
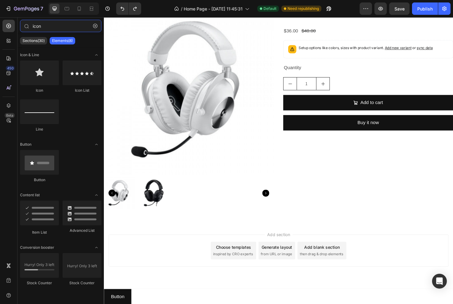
drag, startPoint x: 51, startPoint y: 26, endPoint x: -2, endPoint y: 26, distance: 52.4
click at [0, 0] on html "7 Version history / Home Page - Aug 14, 11:45:31 Default Need republishing Prev…" at bounding box center [226, 0] width 453 height 0
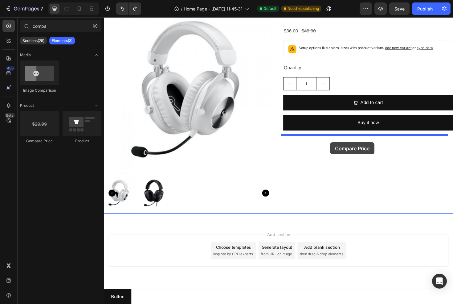
drag, startPoint x: 199, startPoint y: 179, endPoint x: 343, endPoint y: 150, distance: 147.9
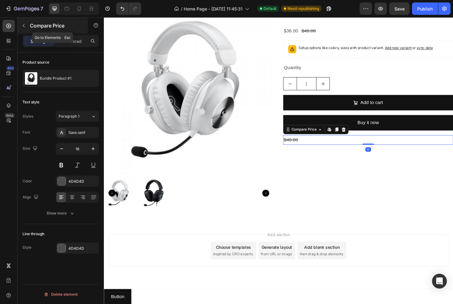
click at [21, 24] on icon "button" at bounding box center [23, 25] width 5 height 5
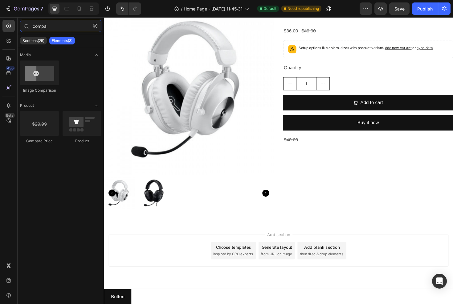
drag, startPoint x: 51, startPoint y: 25, endPoint x: -1, endPoint y: 26, distance: 52.1
click at [0, 0] on html "7 Version history / Home Page - Aug 14, 11:45:31 Default Need republishing Prev…" at bounding box center [226, 0] width 453 height 0
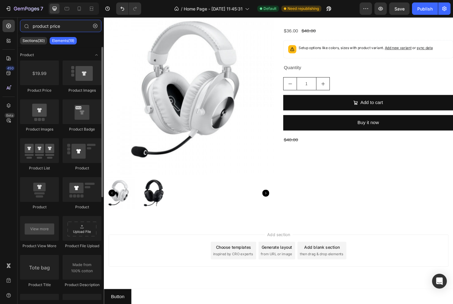
type input "product price"
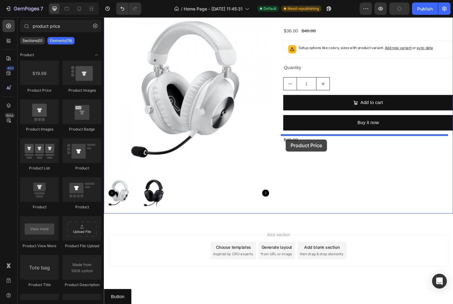
drag, startPoint x: 207, startPoint y: 123, endPoint x: 297, endPoint y: 146, distance: 92.1
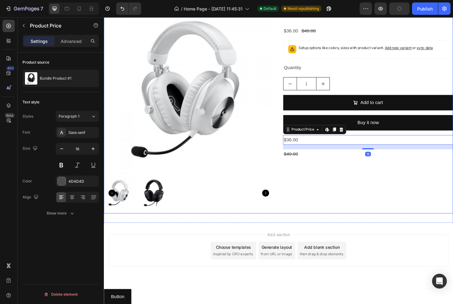
click at [336, 176] on div "Bundle Product #1 Product Title $36.00 Product Price Product Price $40.00 Produ…" at bounding box center [384, 114] width 180 height 221
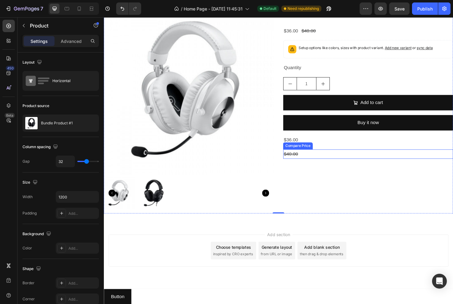
click at [300, 163] on div "$40.00" at bounding box center [384, 162] width 180 height 10
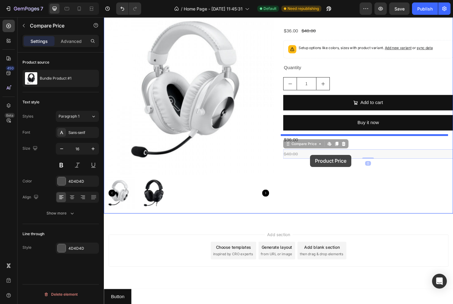
drag, startPoint x: 295, startPoint y: 152, endPoint x: 322, endPoint y: 163, distance: 29.2
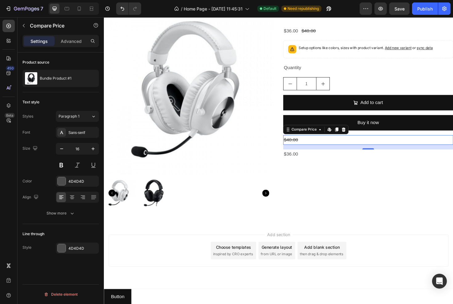
click at [329, 148] on div "$40.00" at bounding box center [384, 147] width 180 height 10
click at [76, 43] on p "Advanced" at bounding box center [71, 41] width 21 height 6
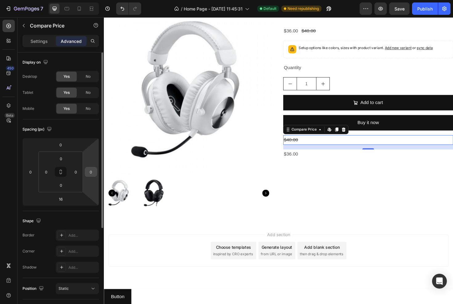
click at [92, 172] on input "0" at bounding box center [90, 171] width 9 height 9
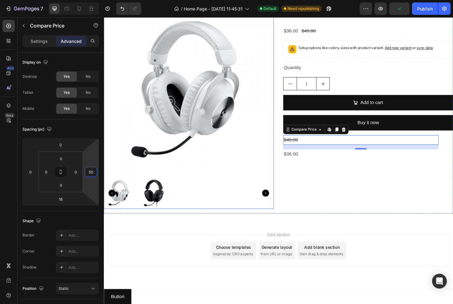
type input "5"
type input "200"
click at [331, 197] on div "Bundle Product #1 Product Title $36.00 Product Price Product Price $40.00 Produ…" at bounding box center [384, 114] width 180 height 221
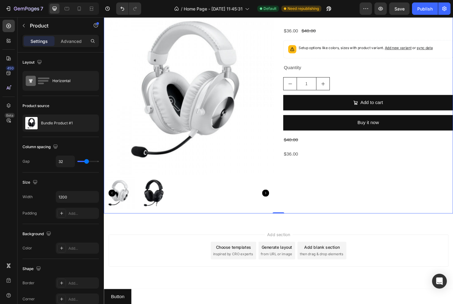
click at [300, 162] on div "$36.00" at bounding box center [384, 162] width 180 height 10
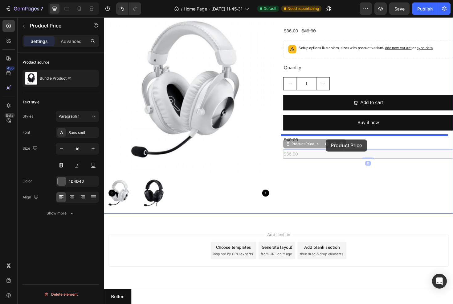
drag, startPoint x: 299, startPoint y: 152, endPoint x: 339, endPoint y: 146, distance: 40.4
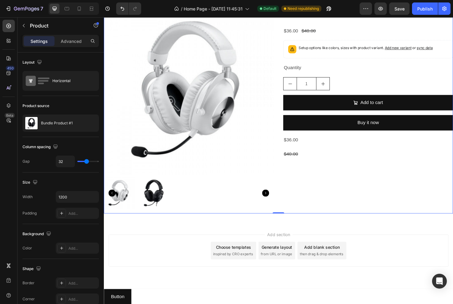
click at [321, 180] on div "Bundle Product #1 Product Title $36.00 Product Price Product Price $40.00 Produ…" at bounding box center [384, 114] width 180 height 221
click at [305, 160] on div "$40.00" at bounding box center [353, 162] width 118 height 10
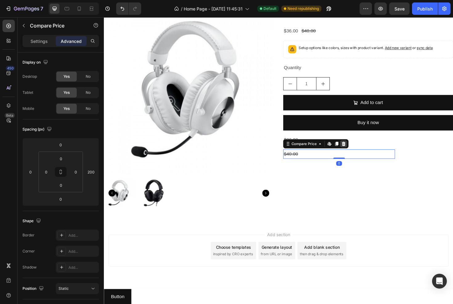
click at [356, 149] on icon at bounding box center [358, 151] width 4 height 4
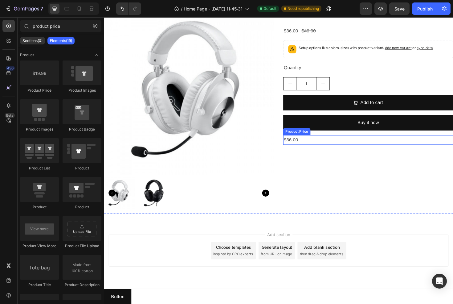
click at [314, 147] on div "$36.00" at bounding box center [384, 147] width 180 height 10
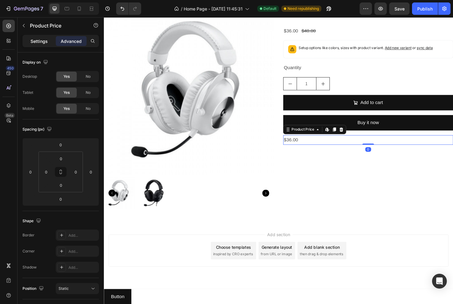
click at [34, 36] on div "Settings" at bounding box center [39, 41] width 31 height 10
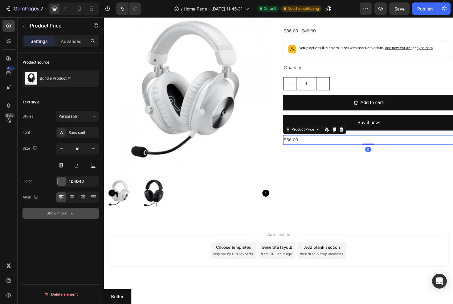
click at [64, 214] on div "Show more" at bounding box center [61, 213] width 29 height 6
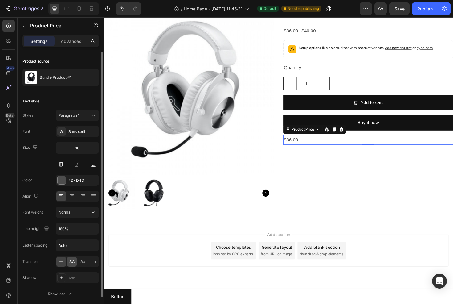
scroll to position [0, 0]
click at [66, 40] on p "Advanced" at bounding box center [71, 41] width 21 height 6
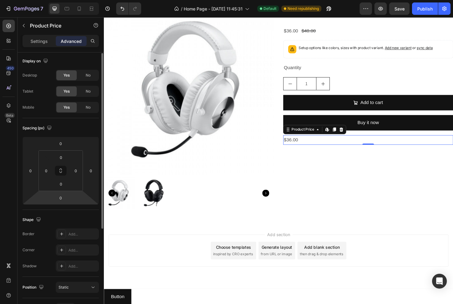
scroll to position [2, 0]
click at [39, 42] on p "Settings" at bounding box center [39, 41] width 17 height 6
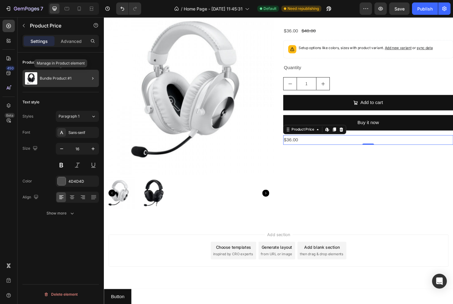
click at [60, 74] on div "Bundle Product #1" at bounding box center [61, 78] width 76 height 17
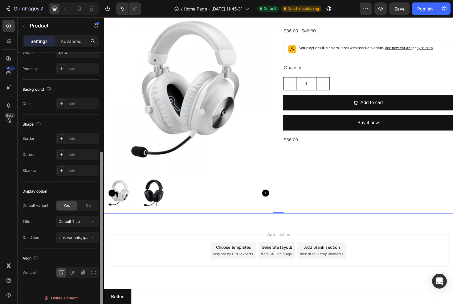
scroll to position [148, 0]
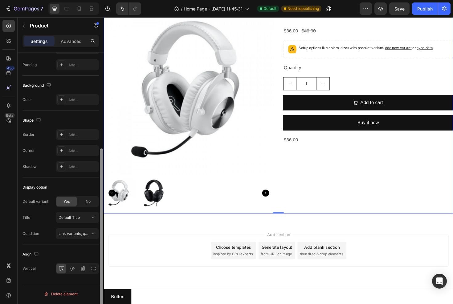
drag, startPoint x: 1, startPoint y: 206, endPoint x: 97, endPoint y: 285, distance: 124.5
click at [97, 285] on div "Layout Horizontal Product source Bundle Product #1 Column spacing Gap 32 Size W…" at bounding box center [61, 186] width 86 height 269
click at [84, 217] on div "Default Title" at bounding box center [74, 218] width 30 height 6
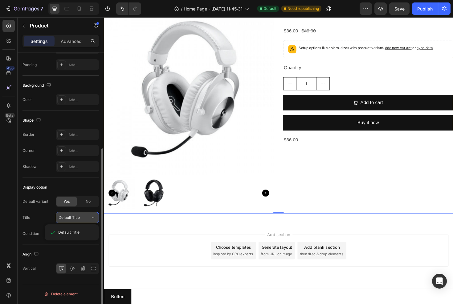
click at [82, 217] on div "Default Title" at bounding box center [74, 218] width 30 height 6
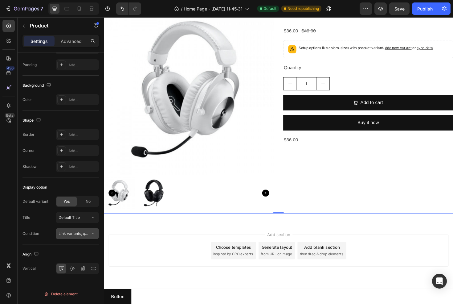
click at [78, 233] on span "Link variants, quantity <br> between same products" at bounding box center [104, 233] width 91 height 5
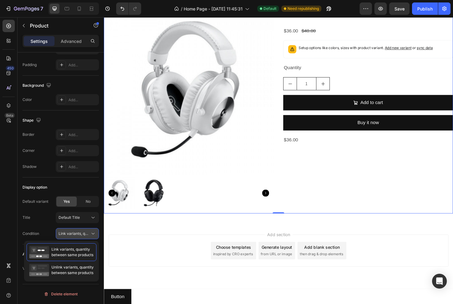
click at [78, 233] on span "Link variants, quantity <br> between same products" at bounding box center [104, 233] width 91 height 5
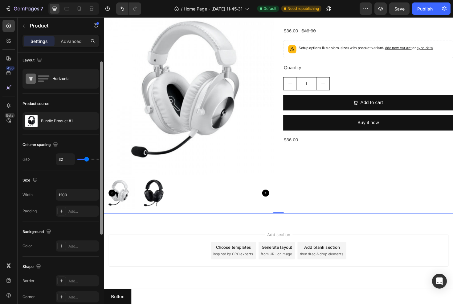
scroll to position [0, 0]
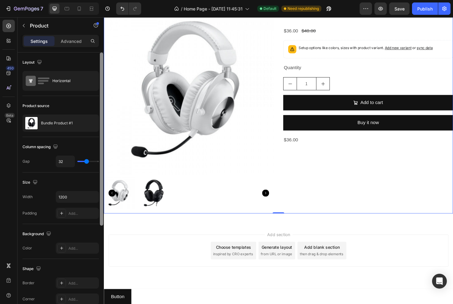
drag, startPoint x: 100, startPoint y: 168, endPoint x: 97, endPoint y: 69, distance: 99.0
click at [96, 67] on div "Layout Horizontal Product source Bundle Product #1 Column spacing Gap 32 Size W…" at bounding box center [61, 186] width 86 height 269
click at [322, 166] on div "Bundle Product #1 Product Title $36.00 Product Price Product Price $40.00 Produ…" at bounding box center [384, 114] width 180 height 221
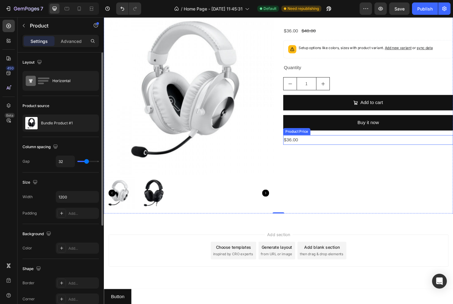
click at [308, 147] on div "$36.00" at bounding box center [384, 147] width 180 height 10
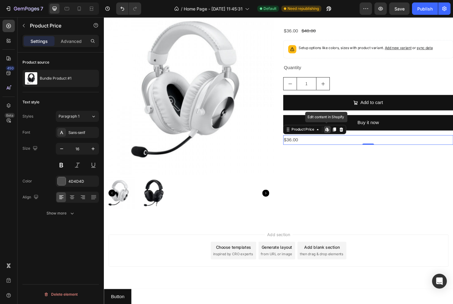
click at [338, 136] on icon at bounding box center [339, 136] width 2 height 4
click at [73, 43] on p "Advanced" at bounding box center [71, 41] width 21 height 6
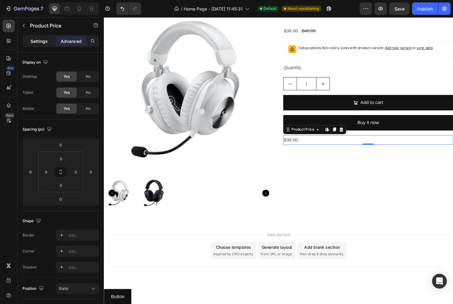
click at [33, 42] on p "Settings" at bounding box center [39, 41] width 17 height 6
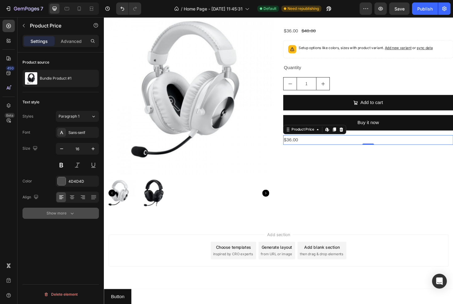
click at [64, 213] on div "Show more" at bounding box center [61, 213] width 29 height 6
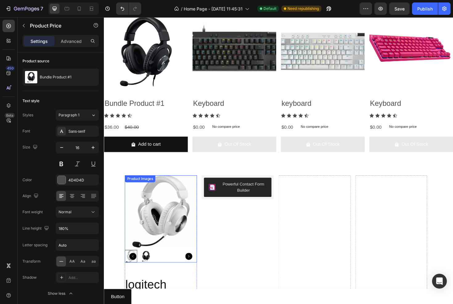
scroll to position [297, 0]
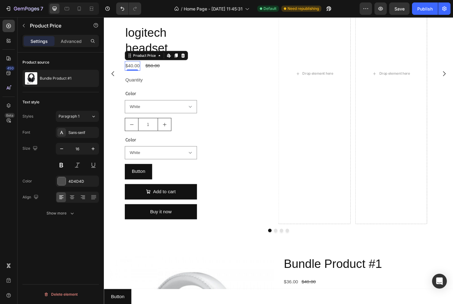
click at [137, 68] on div "$40.00" at bounding box center [134, 69] width 16 height 10
click at [61, 211] on div "Show more" at bounding box center [61, 213] width 29 height 6
click at [157, 66] on div "$50.00" at bounding box center [155, 69] width 16 height 10
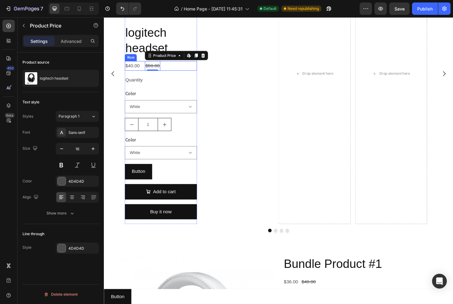
click at [133, 68] on div "$40.00" at bounding box center [134, 69] width 16 height 10
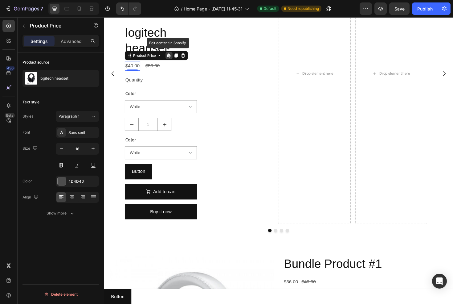
click at [172, 57] on icon at bounding box center [172, 57] width 2 height 4
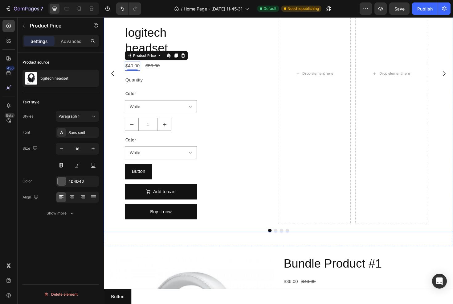
click at [209, 98] on div "Powerful Contact Form Builder Powerful Contact Form Builder" at bounding box center [245, 77] width 76 height 318
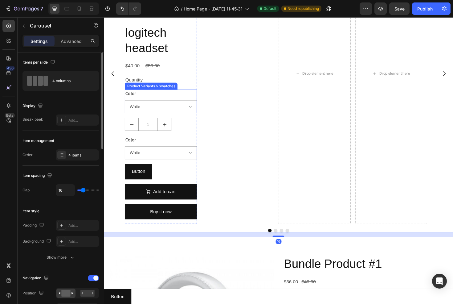
scroll to position [31, 0]
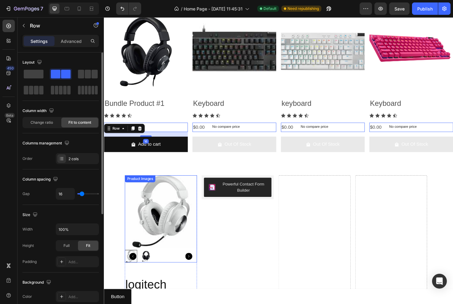
click at [162, 208] on img at bounding box center [164, 222] width 76 height 76
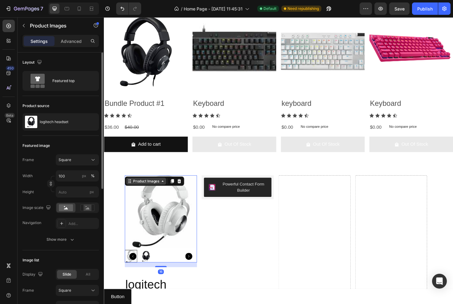
click at [144, 189] on div "Product Images" at bounding box center [149, 191] width 30 height 6
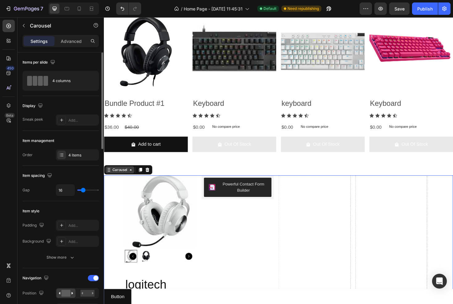
click at [123, 179] on div "Carousel" at bounding box center [121, 179] width 18 height 6
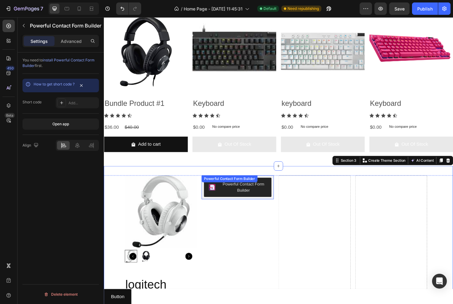
click at [240, 202] on div "Powerful Contact Form Builder" at bounding box center [251, 197] width 49 height 13
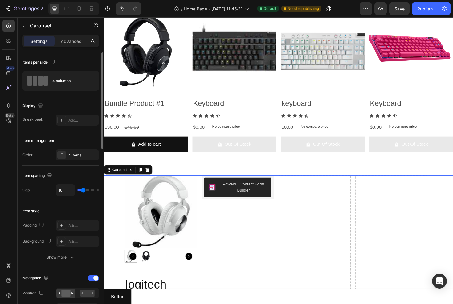
click at [267, 205] on button "Powerful Contact Form Builder" at bounding box center [246, 197] width 72 height 20
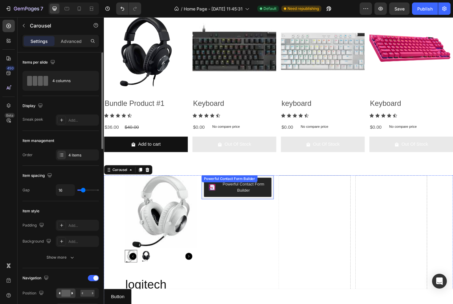
click at [251, 202] on div "Powerful Contact Form Builder" at bounding box center [251, 197] width 49 height 13
click at [263, 193] on div "Powerful Contact Form Builder Powerful Contact Form Builder" at bounding box center [245, 196] width 76 height 25
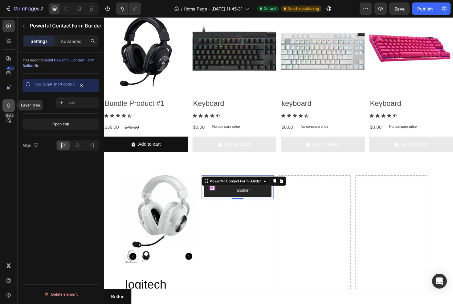
click at [8, 107] on icon at bounding box center [9, 105] width 4 height 4
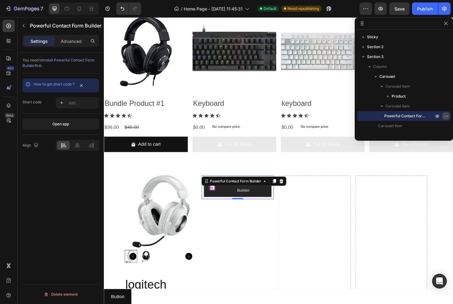
click at [445, 115] on icon "button" at bounding box center [446, 115] width 5 height 5
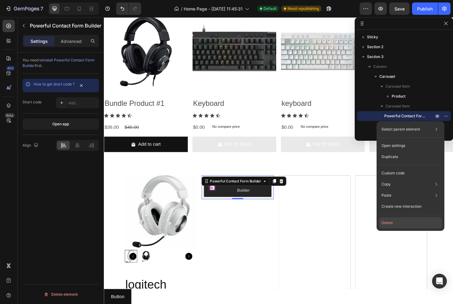
drag, startPoint x: 398, startPoint y: 220, endPoint x: 283, endPoint y: 211, distance: 115.6
click at [398, 220] on button "Delete" at bounding box center [410, 222] width 63 height 11
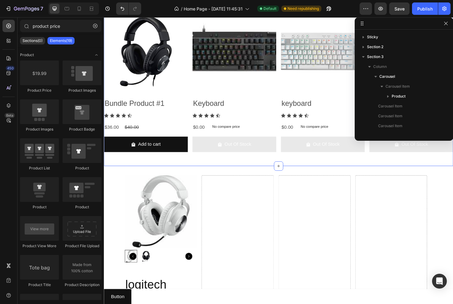
click at [233, 170] on div "Product Images Bundle Product #1 Product Title Icon Icon Icon Icon Icon Icon Li…" at bounding box center [289, 87] width 370 height 176
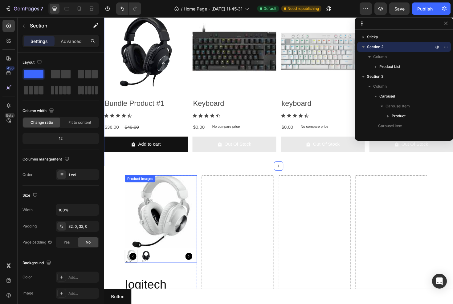
click at [149, 208] on img at bounding box center [164, 222] width 76 height 76
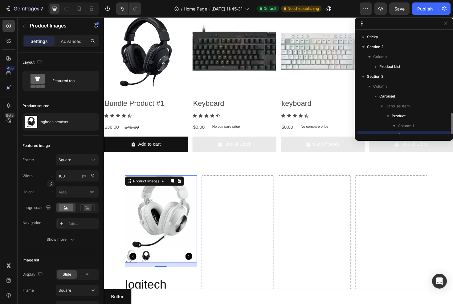
scroll to position [57, 0]
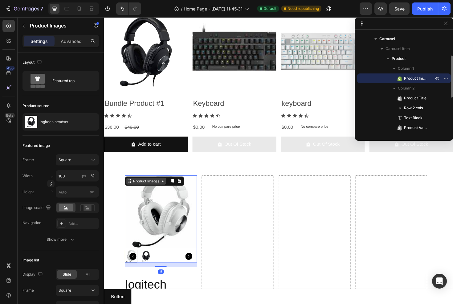
click at [149, 191] on div "Product Images" at bounding box center [149, 191] width 30 height 6
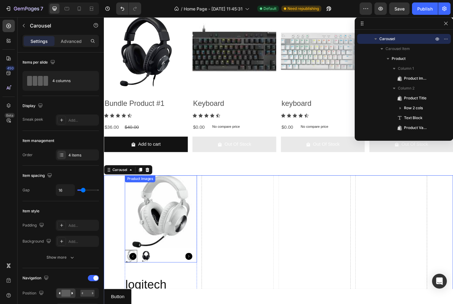
click at [165, 200] on img at bounding box center [164, 222] width 76 height 76
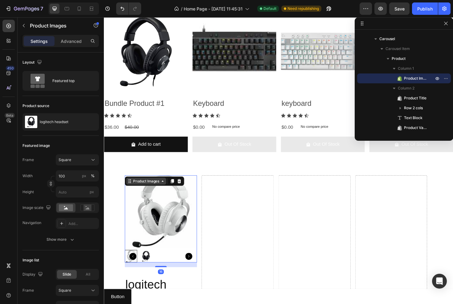
click at [150, 192] on div "Product Images" at bounding box center [149, 191] width 30 height 6
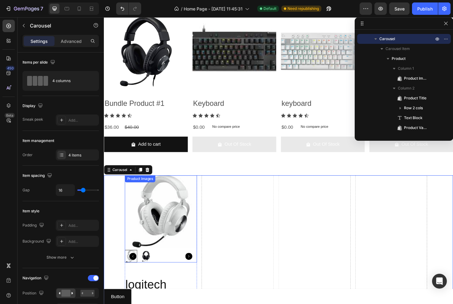
click at [148, 205] on img at bounding box center [164, 222] width 76 height 76
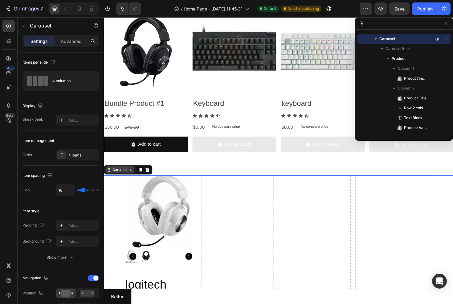
click at [119, 179] on div "Carousel" at bounding box center [121, 179] width 18 height 6
click at [146, 202] on img at bounding box center [164, 222] width 76 height 76
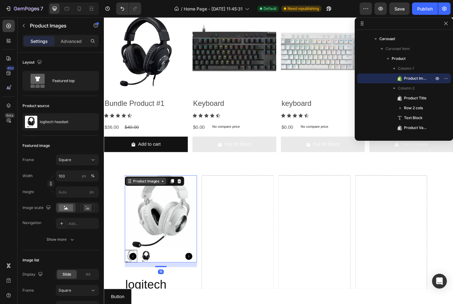
click at [143, 190] on div "Product Images" at bounding box center [149, 191] width 30 height 6
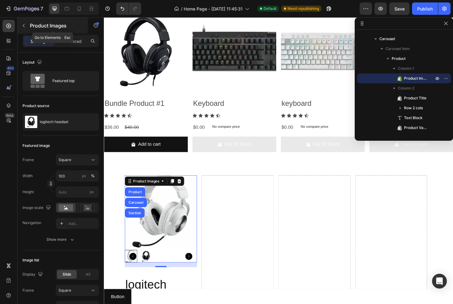
click at [37, 25] on p "Product Images" at bounding box center [56, 25] width 52 height 7
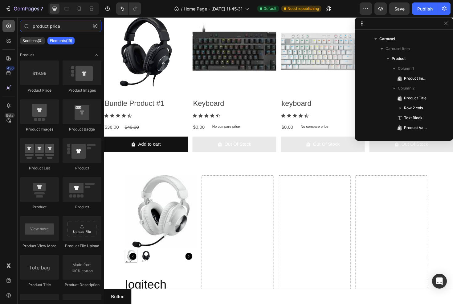
drag, startPoint x: 69, startPoint y: 27, endPoint x: 10, endPoint y: 25, distance: 59.2
click at [12, 28] on div "450 Beta product price Sections(0) Elements(19) We couldn’t find any matches fo…" at bounding box center [52, 160] width 104 height 286
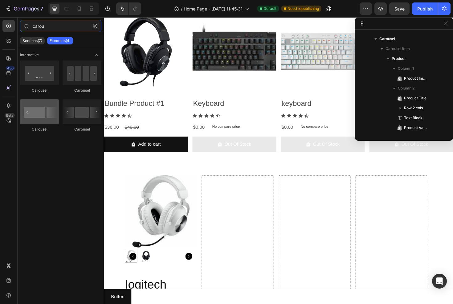
type input "carou"
